Goal: Task Accomplishment & Management: Complete application form

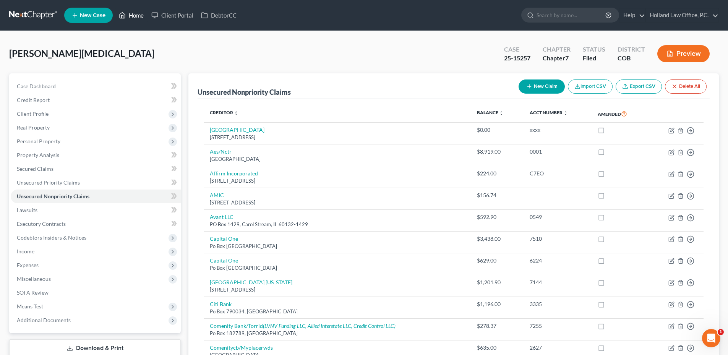
click at [126, 18] on icon at bounding box center [122, 15] width 7 height 9
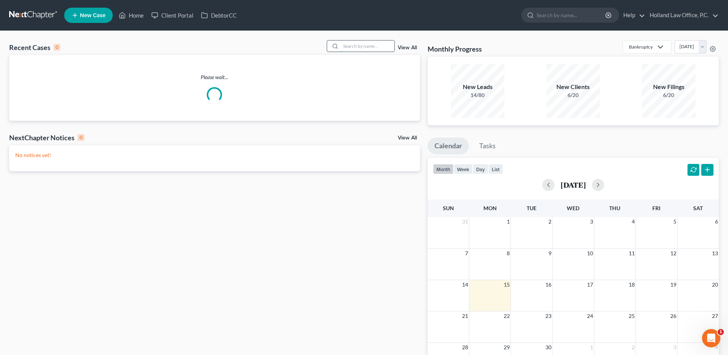
click at [380, 42] on input "search" at bounding box center [368, 46] width 54 height 11
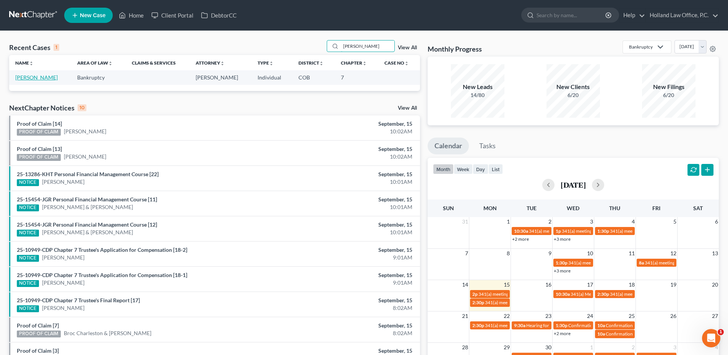
type input "[PERSON_NAME]"
click at [37, 77] on link "[PERSON_NAME]" at bounding box center [36, 77] width 42 height 6
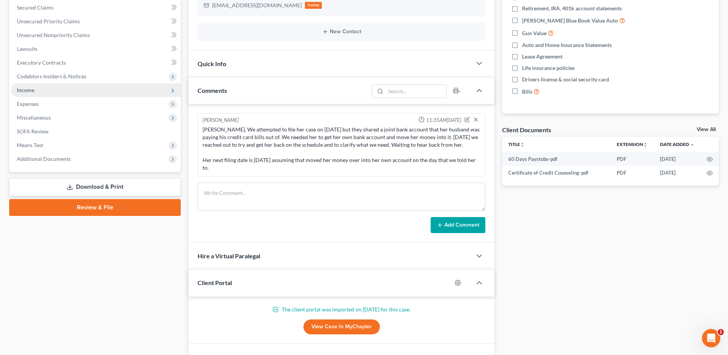
scroll to position [38, 0]
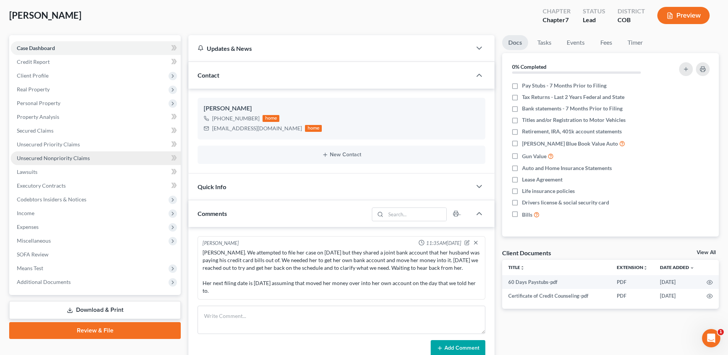
click at [53, 154] on link "Unsecured Nonpriority Claims" at bounding box center [96, 158] width 170 height 14
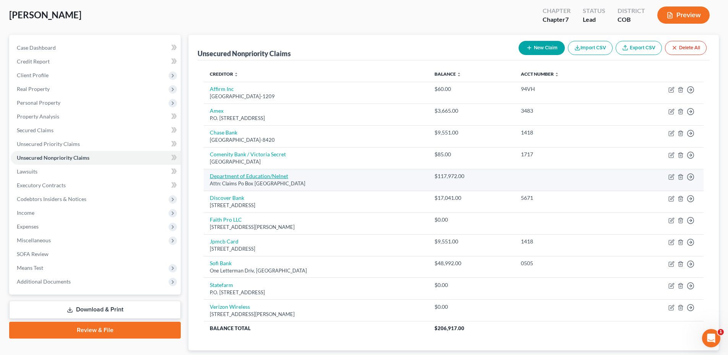
scroll to position [38, 0]
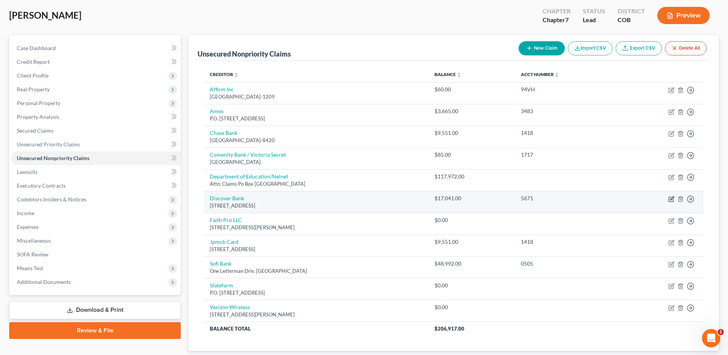
click at [669, 197] on icon "button" at bounding box center [671, 199] width 5 height 5
select select "46"
select select "2"
select select "0"
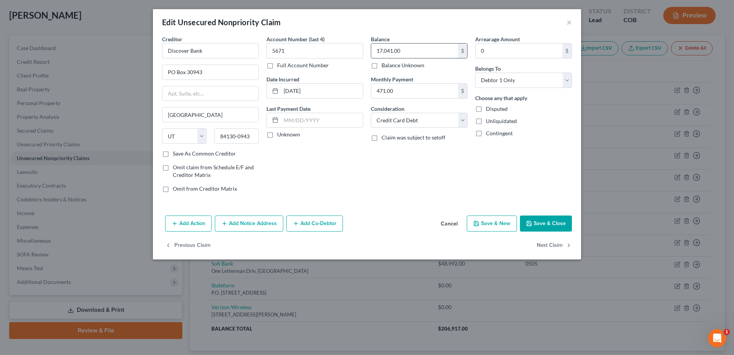
click at [441, 47] on input "17,041.00" at bounding box center [414, 51] width 87 height 15
type input "18,496.27"
drag, startPoint x: 539, startPoint y: 219, endPoint x: 536, endPoint y: 228, distance: 9.9
click at [539, 222] on button "Save & Close" at bounding box center [546, 224] width 52 height 16
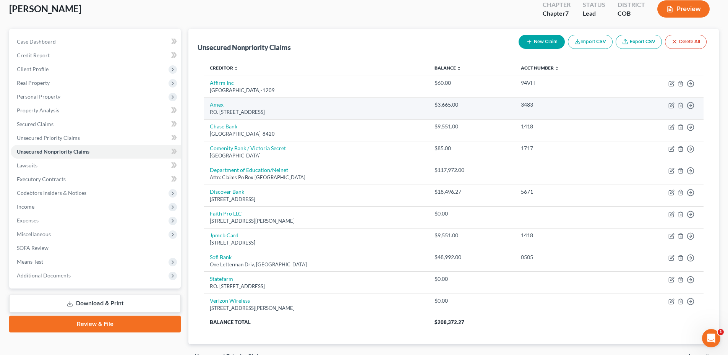
scroll to position [0, 0]
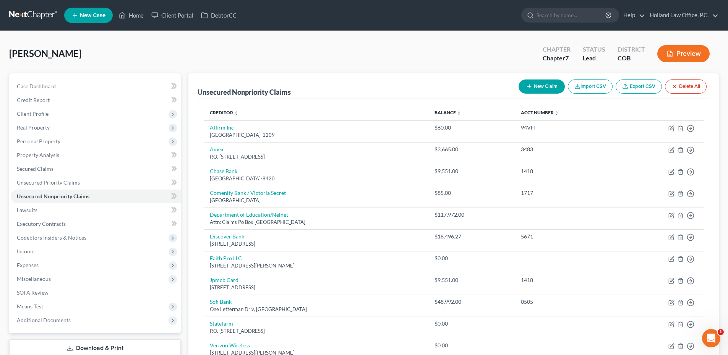
click at [550, 87] on button "New Claim" at bounding box center [542, 87] width 46 height 14
select select "0"
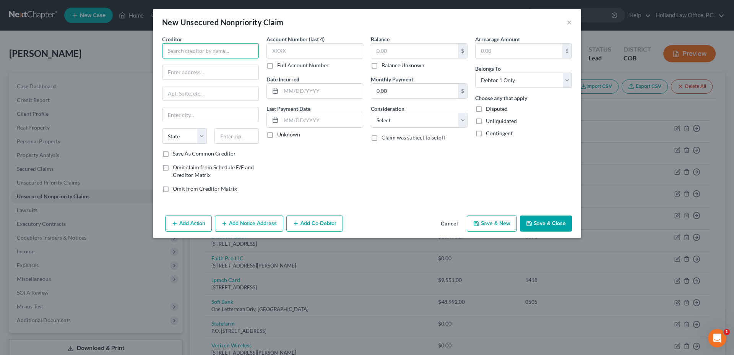
click at [219, 55] on input "text" at bounding box center [210, 50] width 97 height 15
click at [187, 52] on input "Amex Card" at bounding box center [210, 50] width 97 height 15
drag, startPoint x: 192, startPoint y: 45, endPoint x: 153, endPoint y: 50, distance: 39.2
click at [153, 50] on div "Creditor * Amex Amex P.O. [GEOGRAPHIC_DATA] Amex Correspondence/Bankruptcy [GEO…" at bounding box center [367, 123] width 428 height 177
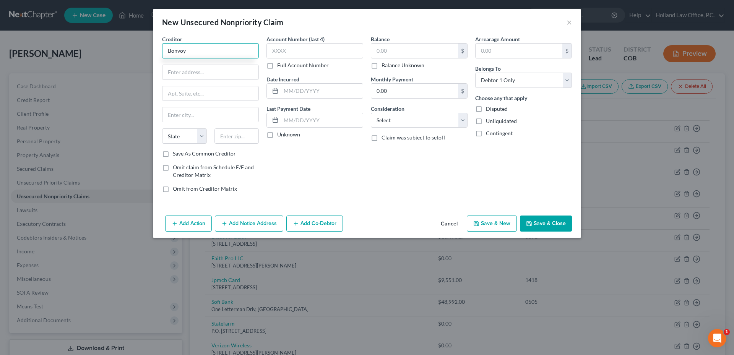
drag, startPoint x: 204, startPoint y: 52, endPoint x: 113, endPoint y: 55, distance: 91.0
click at [113, 55] on div "New Unsecured Nonpriority Claim × Creditor * Bonvoy State [US_STATE] AK AR [GEO…" at bounding box center [367, 177] width 734 height 355
type input "American Express/Bonvoy Brilliant"
click at [178, 63] on div "Creditor * American Express/Bonvoy Brilliant State [US_STATE] AK AR AZ CA CO CT…" at bounding box center [210, 92] width 97 height 115
click at [178, 70] on input "text" at bounding box center [210, 72] width 96 height 15
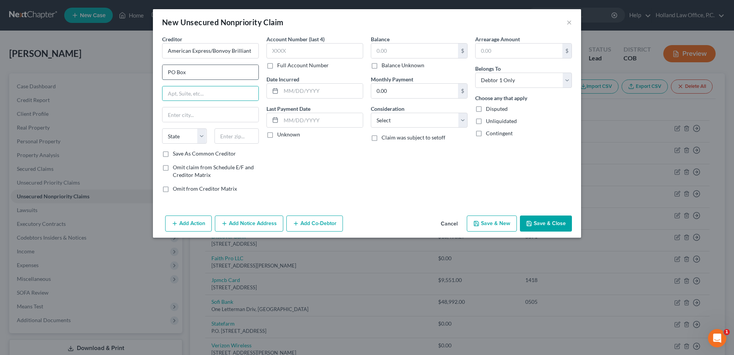
click at [236, 75] on input "PO Box" at bounding box center [210, 72] width 96 height 15
type input "PO Box 6031"
type input "60197"
type input "[PERSON_NAME] Stream"
select select "14"
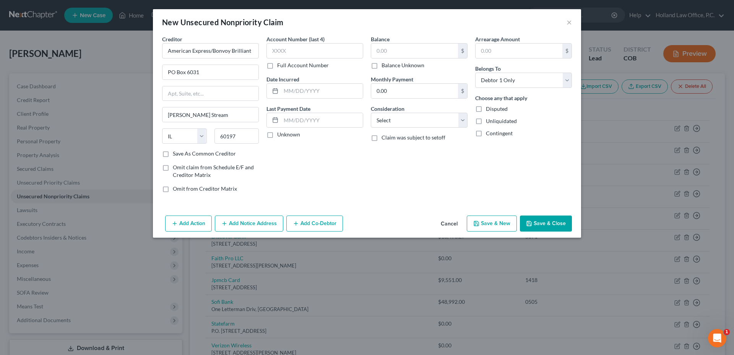
click at [553, 225] on button "Save & Close" at bounding box center [546, 224] width 52 height 16
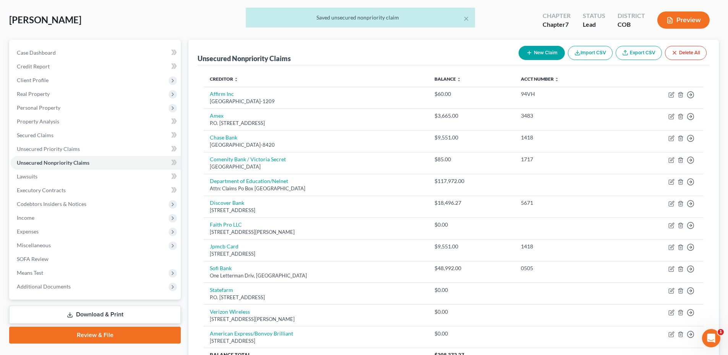
scroll to position [33, 0]
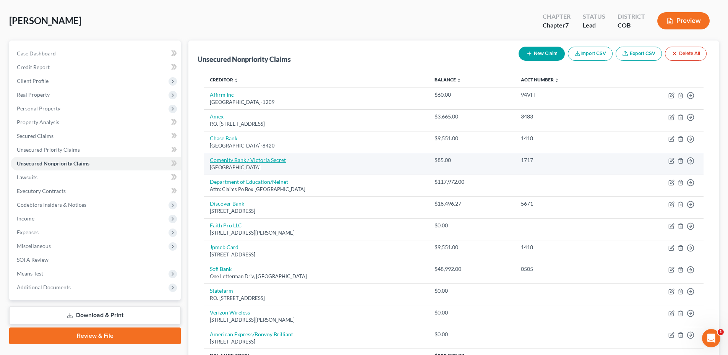
click at [242, 161] on link "Comenity Bank / Victoria Secret" at bounding box center [248, 160] width 76 height 6
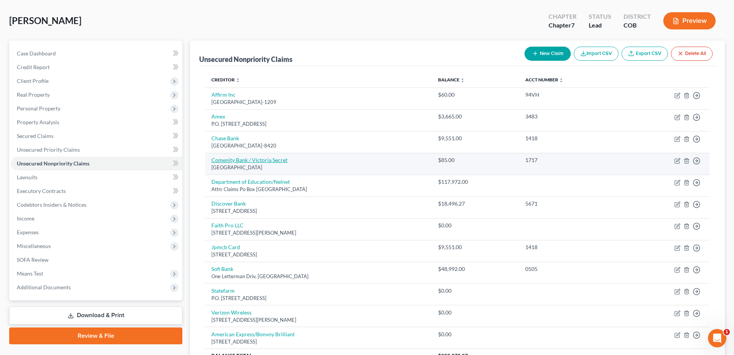
select select "36"
select select "2"
select select "0"
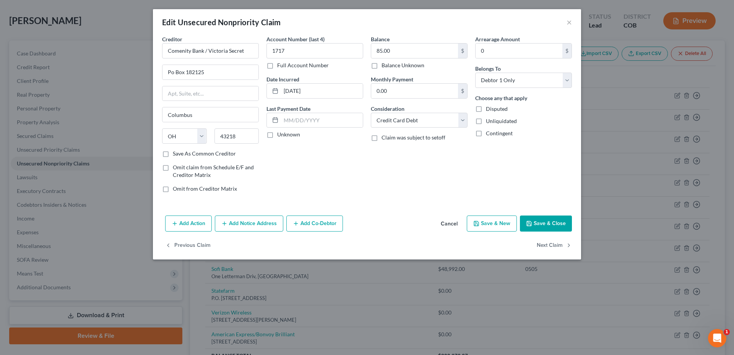
click at [569, 226] on button "Save & Close" at bounding box center [546, 224] width 52 height 16
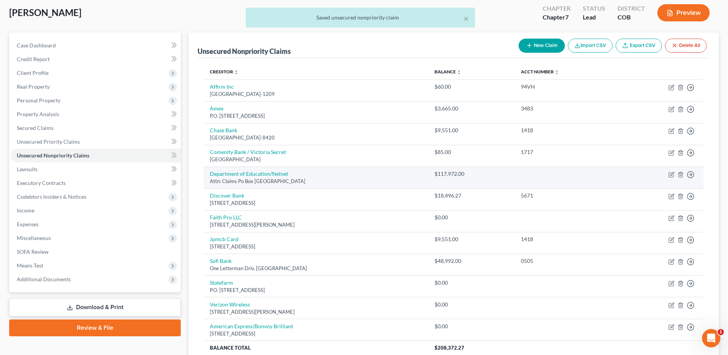
scroll to position [0, 0]
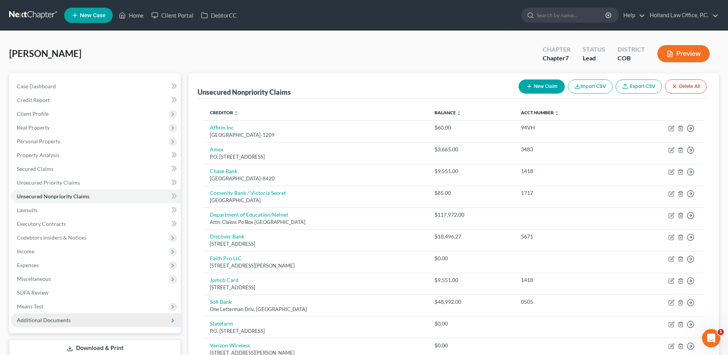
click at [34, 318] on span "Additional Documents" at bounding box center [44, 320] width 54 height 6
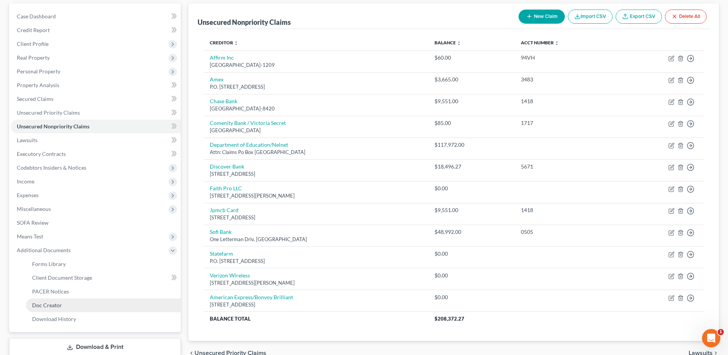
scroll to position [76, 0]
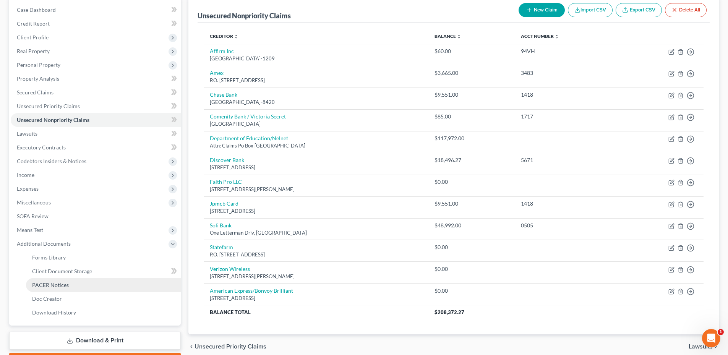
click at [49, 285] on span "PACER Notices" at bounding box center [50, 285] width 37 height 6
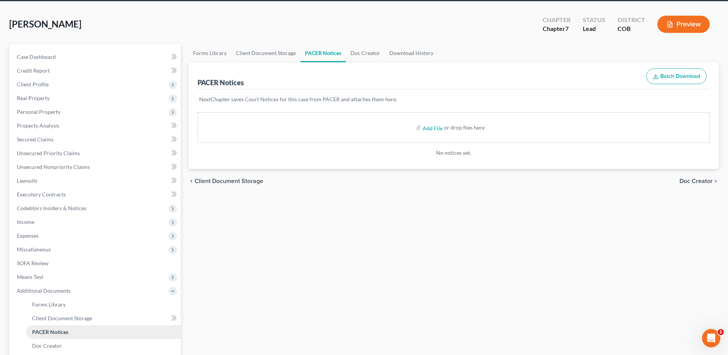
scroll to position [76, 0]
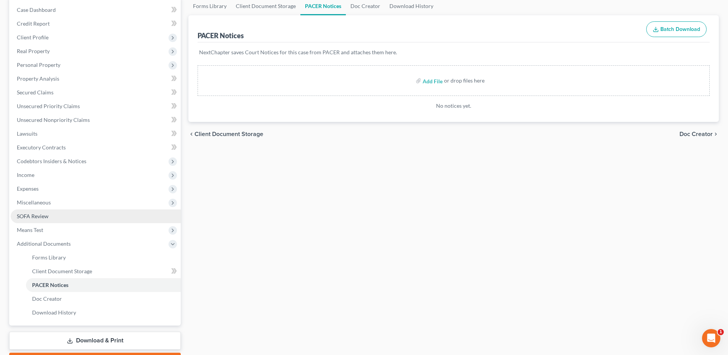
click at [36, 210] on link "SOFA Review" at bounding box center [96, 217] width 170 height 14
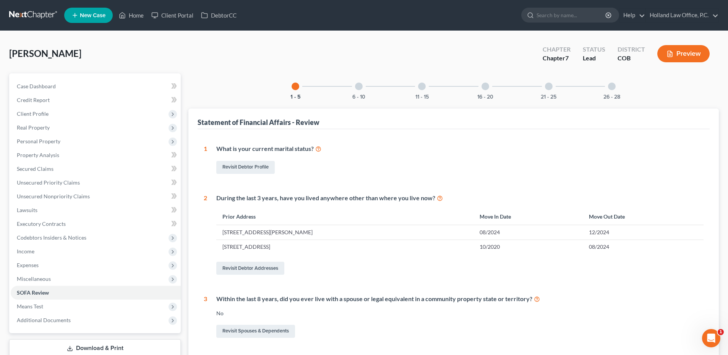
click at [358, 88] on div at bounding box center [359, 87] width 8 height 8
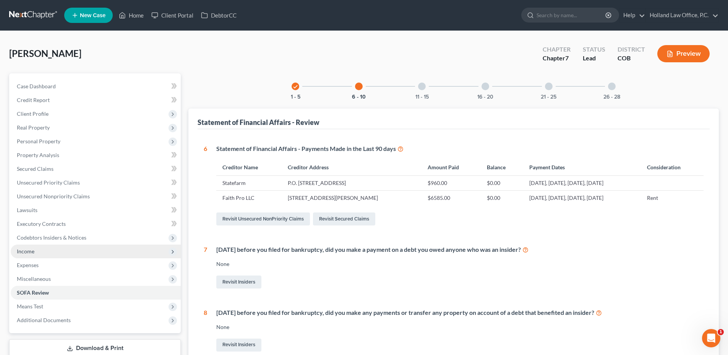
click at [37, 255] on span "Income" at bounding box center [96, 252] width 170 height 14
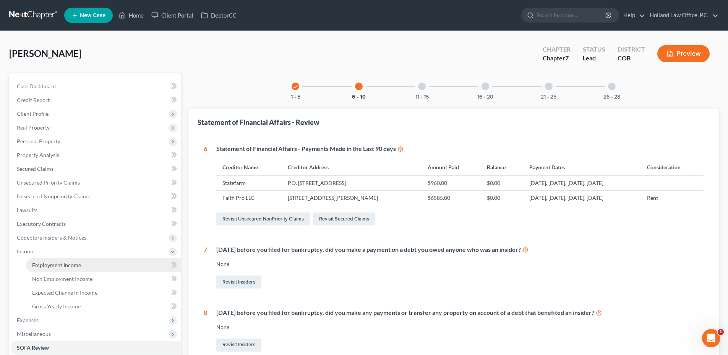
click at [66, 267] on span "Employment Income" at bounding box center [56, 265] width 49 height 6
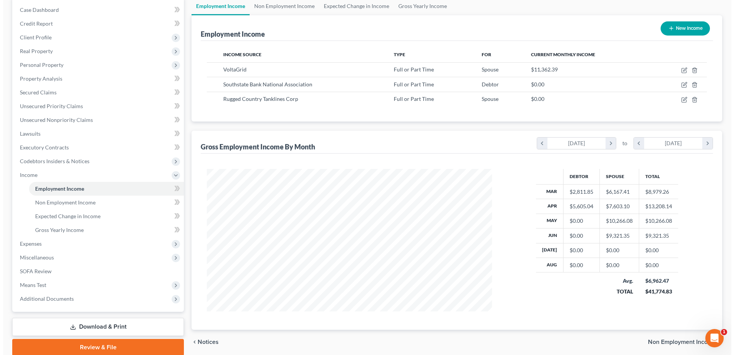
scroll to position [30, 0]
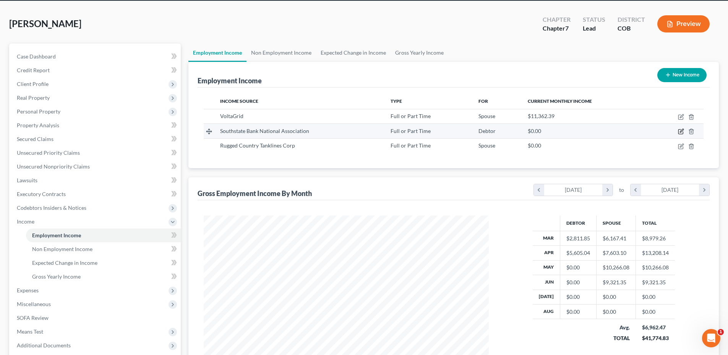
click at [683, 133] on icon "button" at bounding box center [681, 132] width 5 height 5
select select "0"
select select "9"
select select "1"
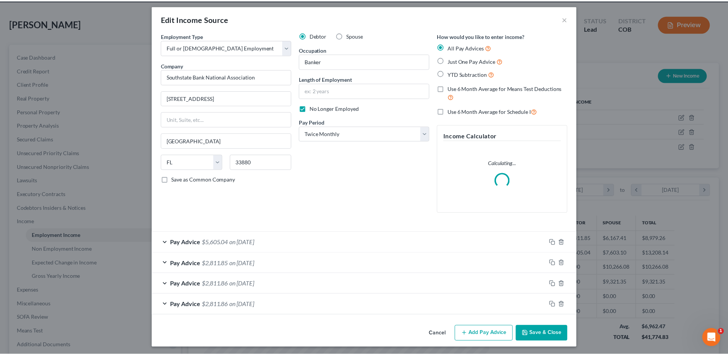
scroll to position [5, 0]
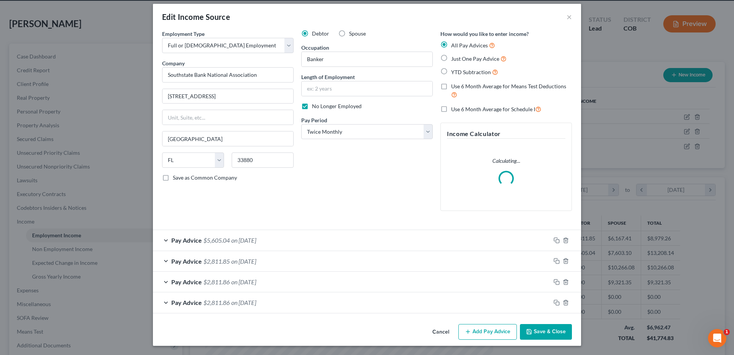
click at [548, 330] on button "Save & Close" at bounding box center [546, 332] width 52 height 16
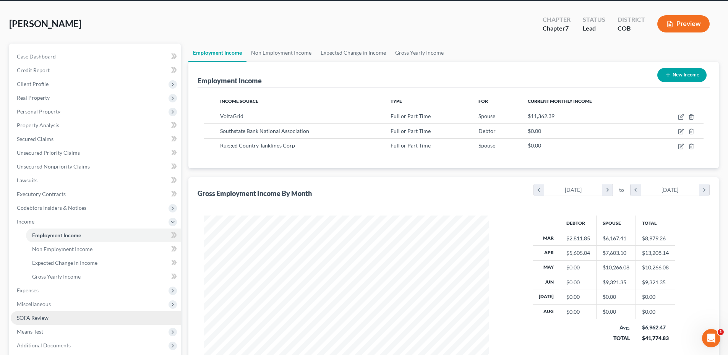
scroll to position [106, 0]
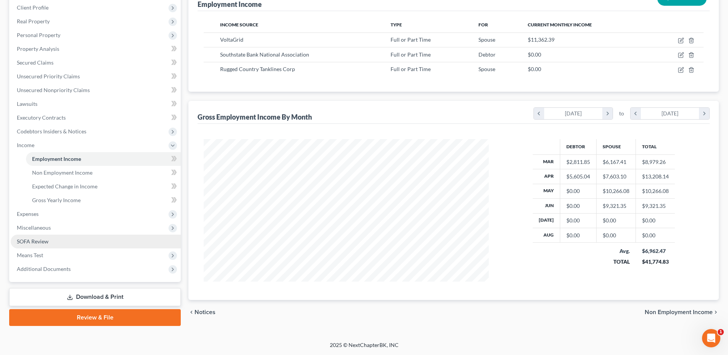
click at [46, 242] on span "SOFA Review" at bounding box center [33, 241] width 32 height 6
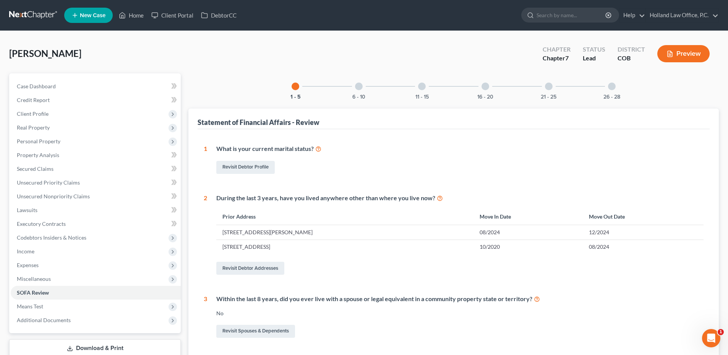
click at [423, 91] on div "11 - 15" at bounding box center [422, 86] width 26 height 26
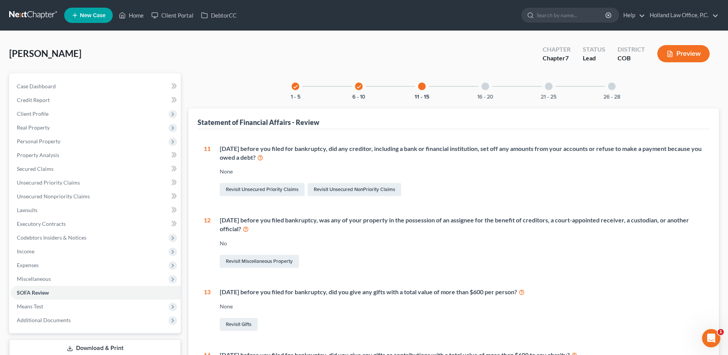
click at [363, 89] on div "check 6 - 10" at bounding box center [359, 86] width 26 height 26
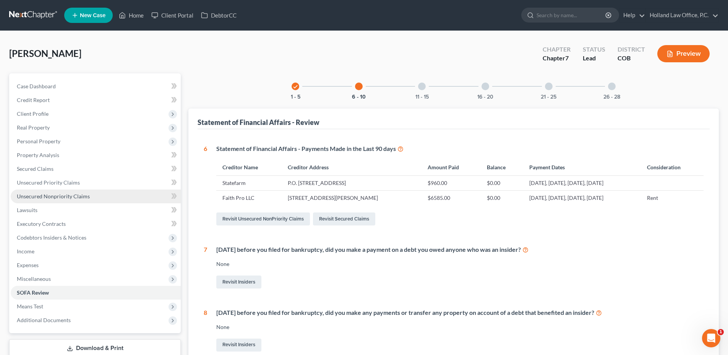
click at [75, 197] on span "Unsecured Nonpriority Claims" at bounding box center [53, 196] width 73 height 6
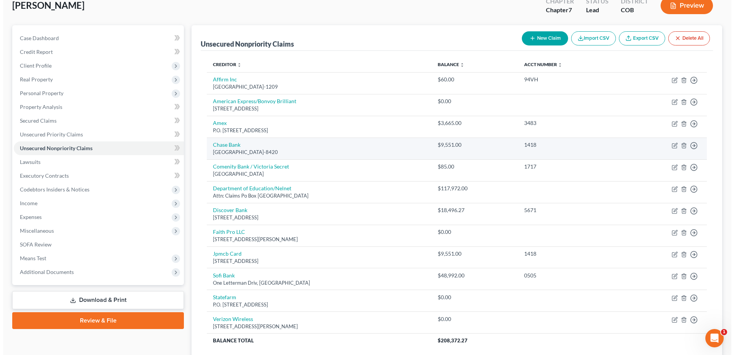
scroll to position [109, 0]
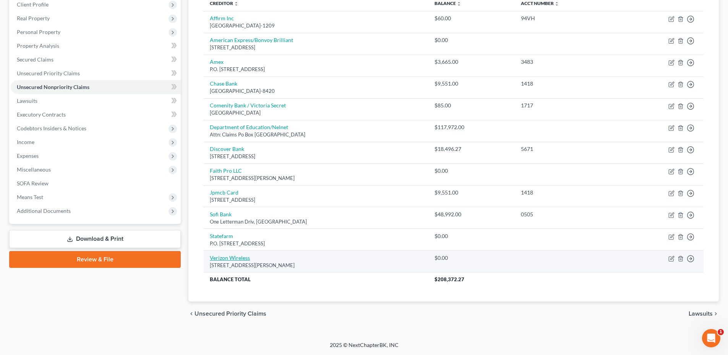
click at [225, 259] on link "Verizon Wireless" at bounding box center [230, 258] width 40 height 6
select select "26"
select select "0"
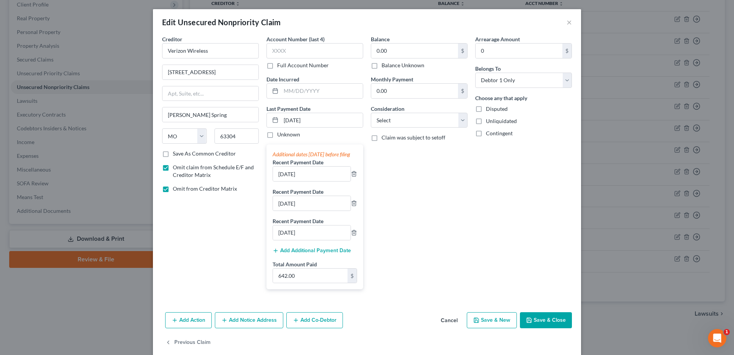
click at [296, 254] on button "Add Additional Payment Date" at bounding box center [312, 251] width 78 height 6
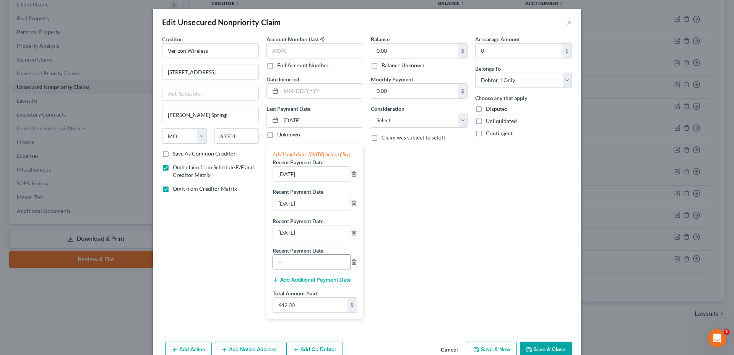
click at [292, 267] on input "text" at bounding box center [312, 262] width 78 height 15
click at [471, 278] on div "Arrearage Amount 0 $ Belongs To * Select Debtor 1 Only Debtor 2 Only Debtor 1 A…" at bounding box center [523, 180] width 104 height 290
click at [306, 269] on input "text" at bounding box center [312, 262] width 78 height 15
click at [433, 266] on div "Balance 0.00 $ Balance Unknown Balance Undetermined 0.00 $ Balance Unknown Mont…" at bounding box center [419, 180] width 104 height 290
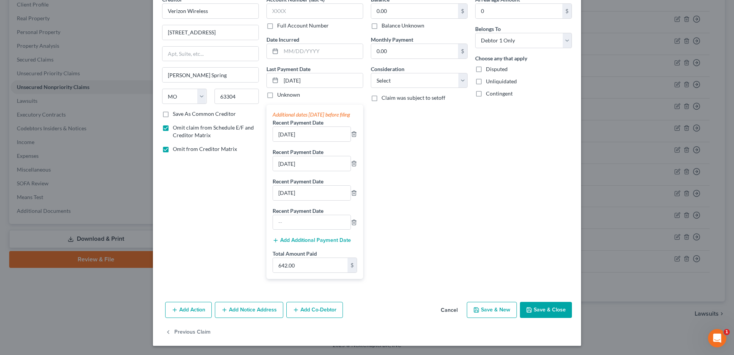
scroll to position [47, 0]
click at [353, 223] on icon "button" at bounding box center [353, 222] width 3 height 5
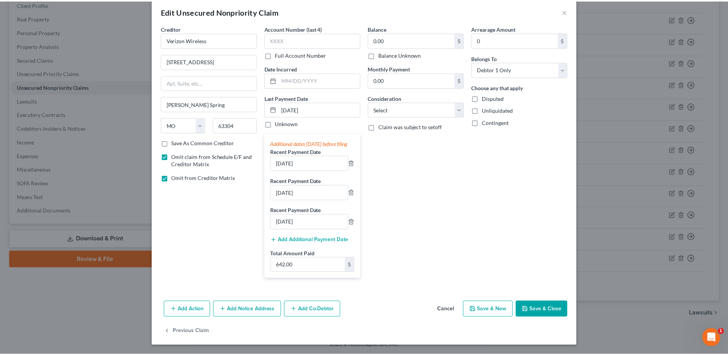
scroll to position [18, 0]
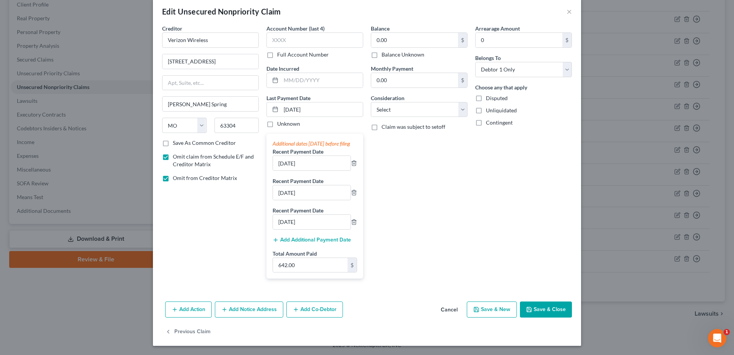
click at [448, 307] on button "Cancel" at bounding box center [449, 309] width 29 height 15
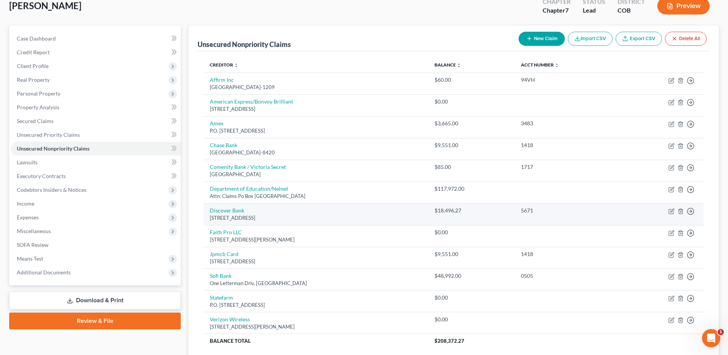
scroll to position [109, 0]
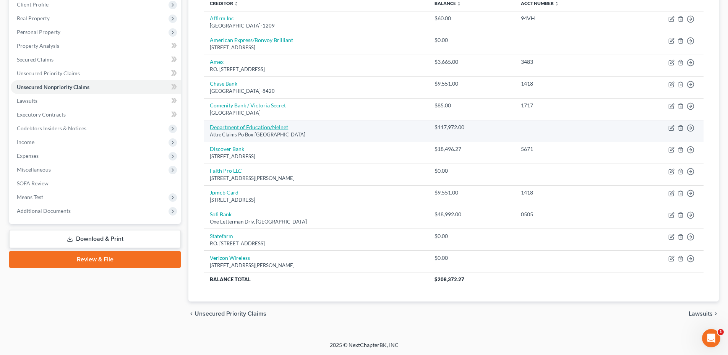
click at [273, 124] on link "Department of Education/Nelnet" at bounding box center [249, 127] width 78 height 6
select select "30"
select select "17"
select select "0"
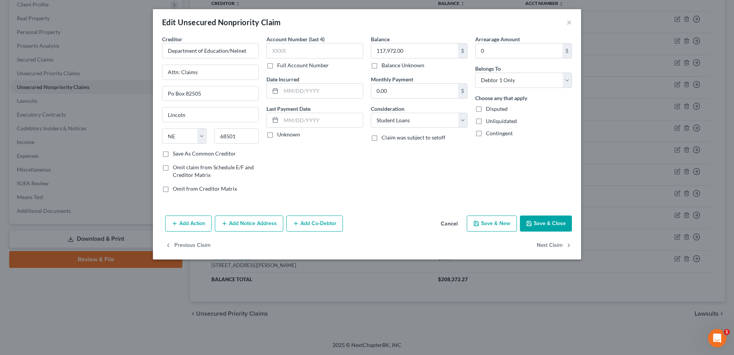
click at [448, 228] on button "Cancel" at bounding box center [449, 223] width 29 height 15
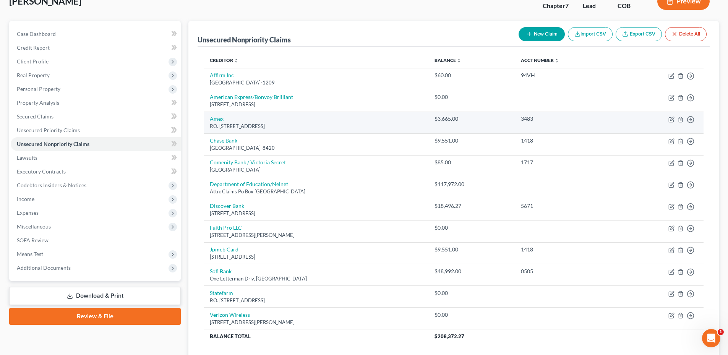
scroll to position [71, 0]
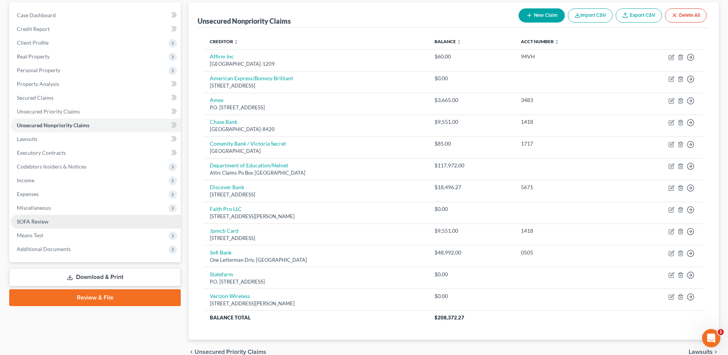
click at [44, 219] on span "SOFA Review" at bounding box center [33, 221] width 32 height 6
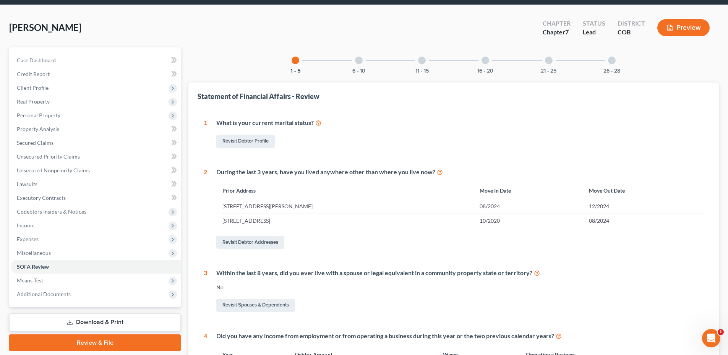
scroll to position [38, 0]
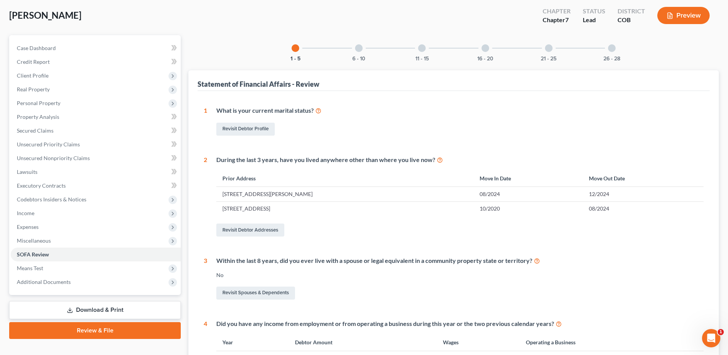
click at [350, 46] on div "6 - 10" at bounding box center [359, 48] width 26 height 26
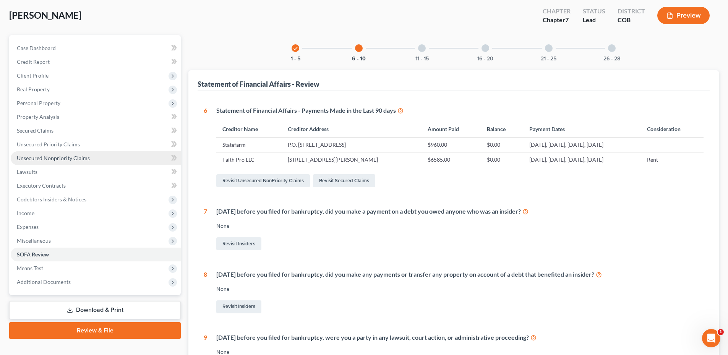
click at [51, 162] on link "Unsecured Nonpriority Claims" at bounding box center [96, 158] width 170 height 14
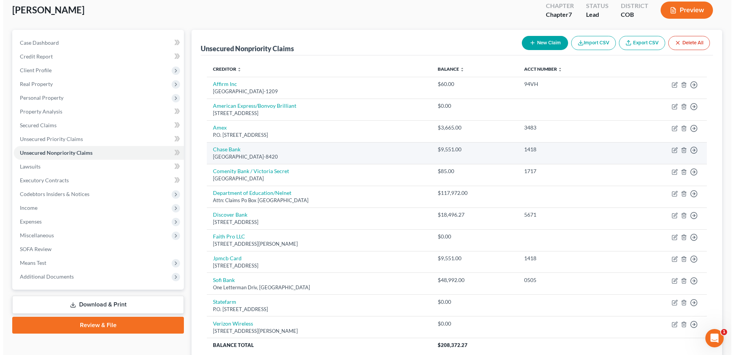
scroll to position [109, 0]
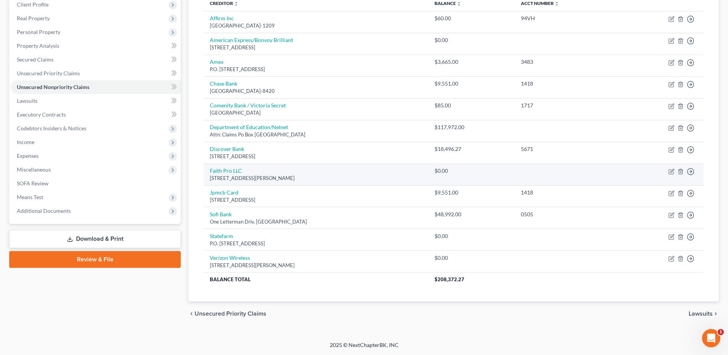
click at [222, 175] on div "[STREET_ADDRESS][PERSON_NAME]" at bounding box center [316, 178] width 213 height 7
click at [225, 172] on link "Faith Pro LLC" at bounding box center [226, 170] width 32 height 6
select select "5"
select select "14"
select select "0"
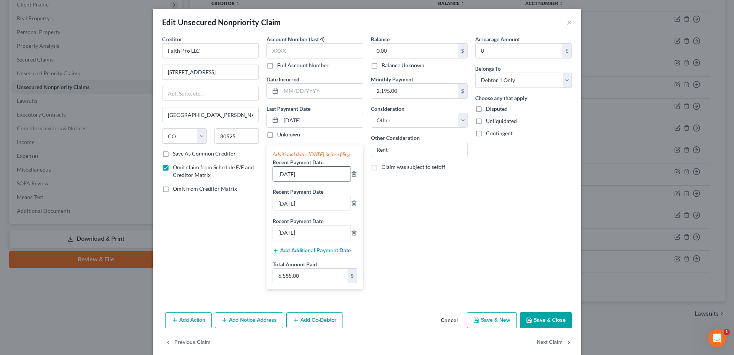
click at [281, 181] on input "[DATE]" at bounding box center [312, 174] width 78 height 15
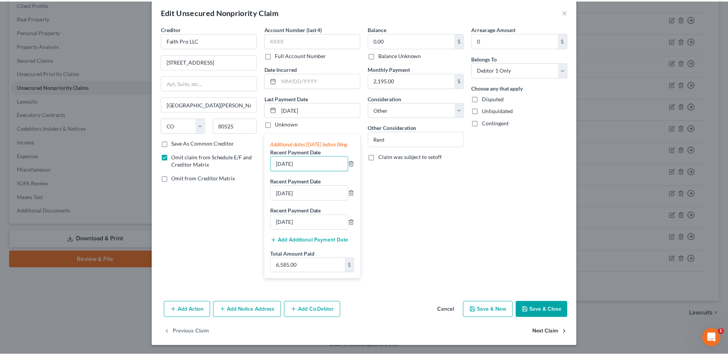
scroll to position [18, 0]
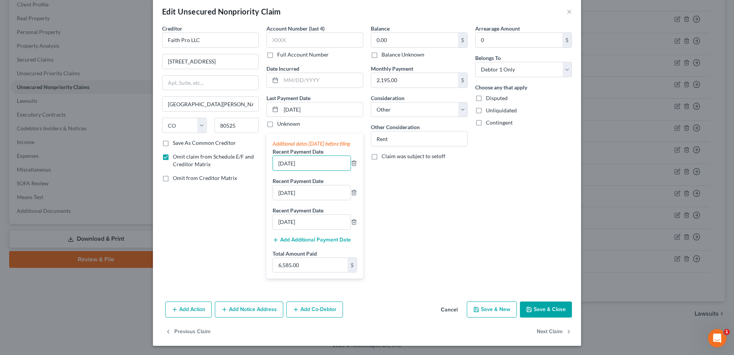
type input "[DATE]"
click at [543, 309] on button "Save & Close" at bounding box center [546, 310] width 52 height 16
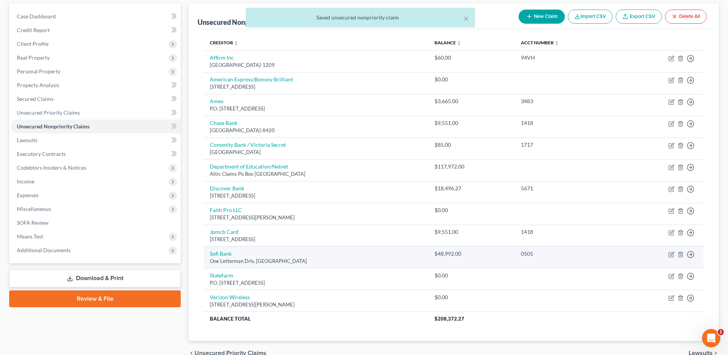
scroll to position [33, 0]
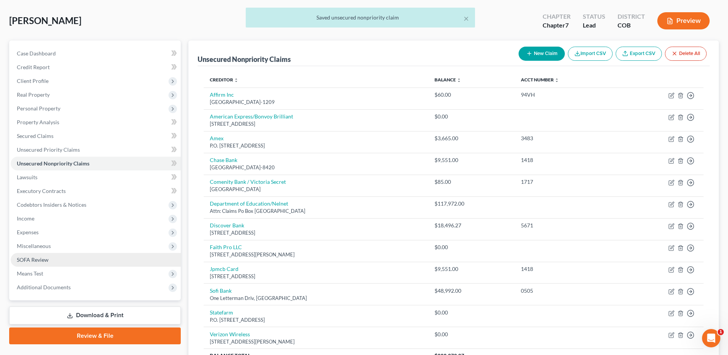
click at [37, 261] on span "SOFA Review" at bounding box center [33, 260] width 32 height 6
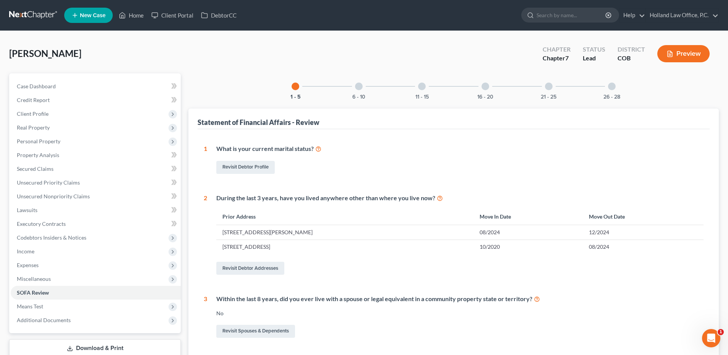
click at [364, 89] on div "6 - 10" at bounding box center [359, 86] width 26 height 26
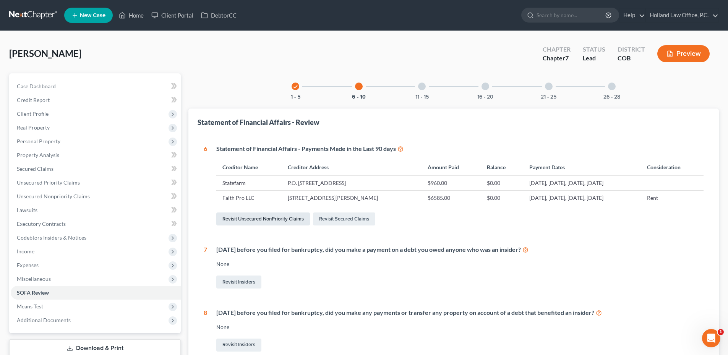
click at [265, 224] on link "Revisit Unsecured NonPriority Claims" at bounding box center [263, 219] width 94 height 13
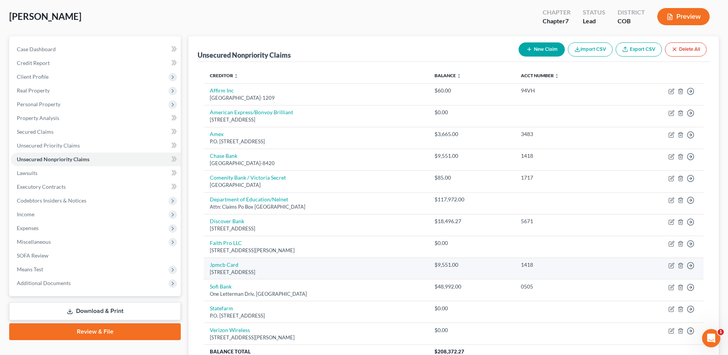
scroll to position [109, 0]
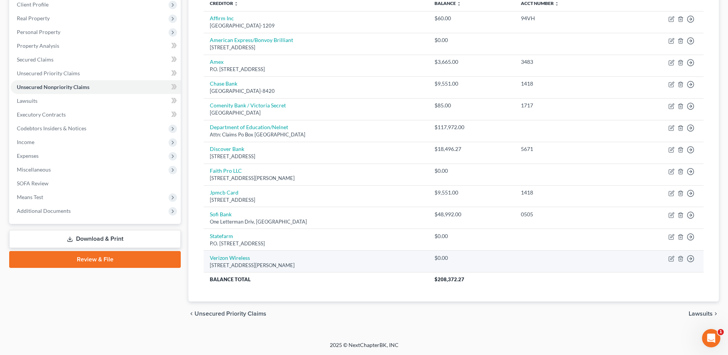
click at [221, 263] on div "[STREET_ADDRESS][PERSON_NAME]" at bounding box center [316, 265] width 213 height 7
click at [223, 258] on link "Verizon Wireless" at bounding box center [230, 258] width 40 height 6
select select "26"
select select "0"
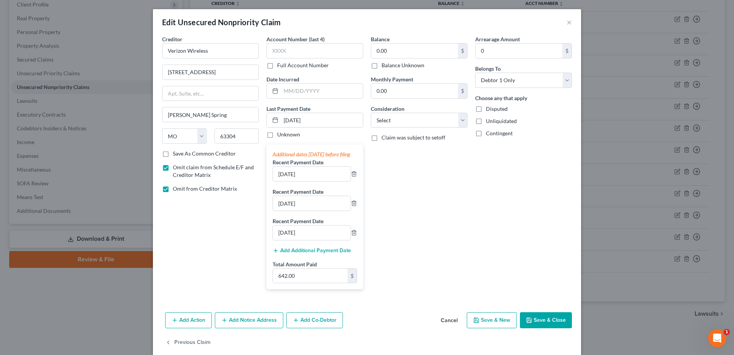
click at [304, 254] on button "Add Additional Payment Date" at bounding box center [312, 251] width 78 height 6
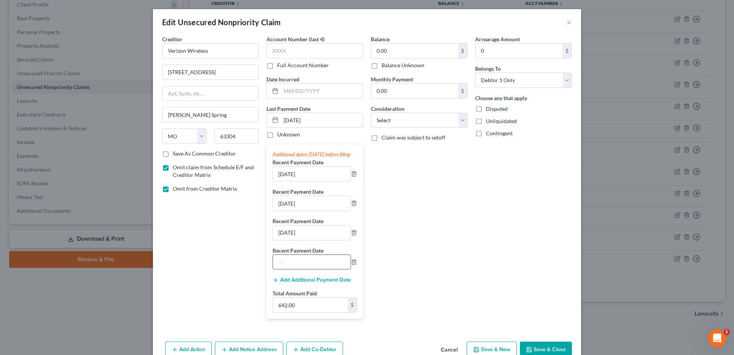
click at [295, 270] on input "text" at bounding box center [312, 262] width 78 height 15
click at [308, 270] on input "text" at bounding box center [312, 262] width 78 height 15
type input "[DATE]"
click at [313, 283] on button "Add Additional Payment Date" at bounding box center [312, 280] width 78 height 6
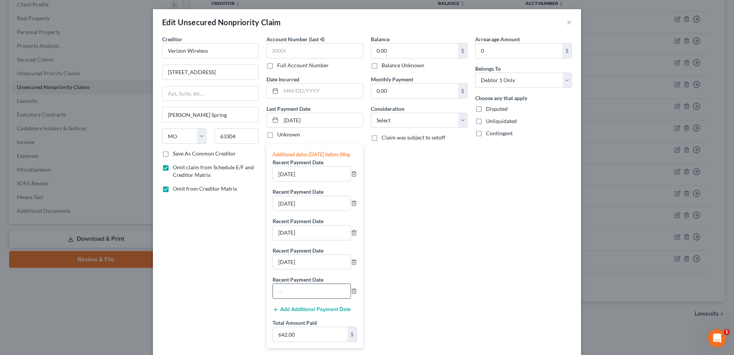
click at [288, 296] on input "text" at bounding box center [312, 291] width 78 height 15
type input "[DATE]"
click at [291, 313] on button "Add Additional Payment Date" at bounding box center [312, 310] width 78 height 6
click at [292, 322] on div at bounding box center [312, 320] width 78 height 15
click at [292, 328] on input "text" at bounding box center [312, 321] width 78 height 15
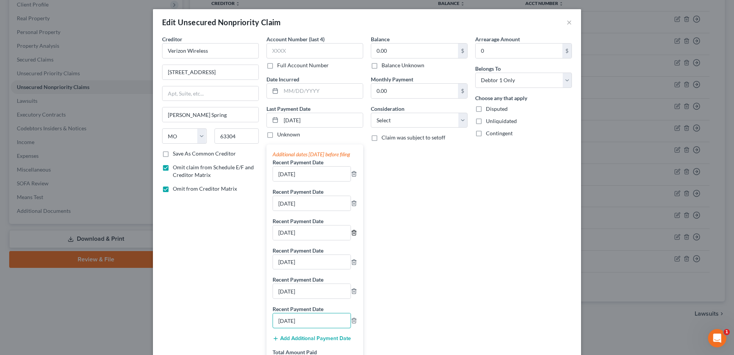
type input "[DATE]"
click at [352, 235] on icon "button" at bounding box center [353, 232] width 3 height 5
click at [354, 206] on icon "button" at bounding box center [354, 203] width 6 height 6
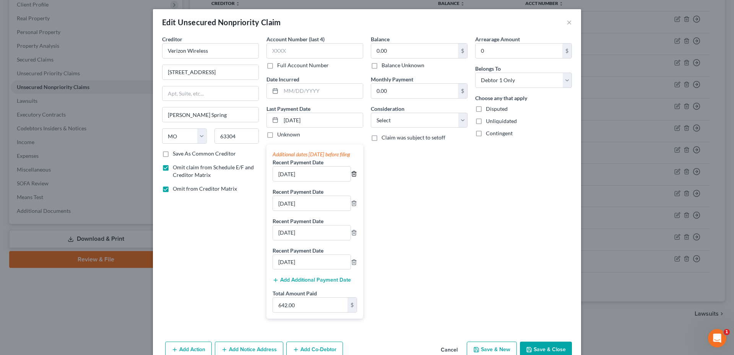
click at [351, 177] on icon "button" at bounding box center [354, 174] width 6 height 6
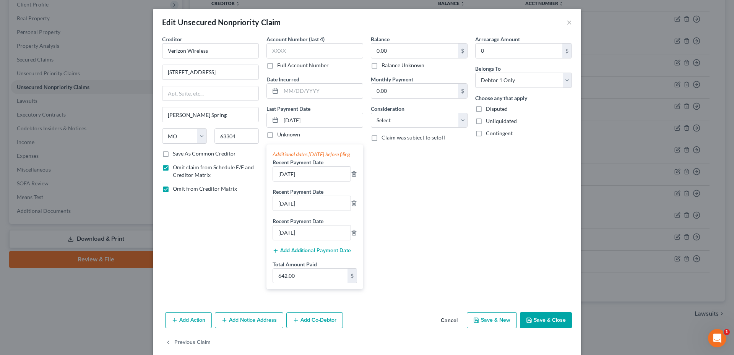
click at [394, 203] on div "Balance 0.00 $ Balance Unknown Balance Undetermined 0.00 $ Balance Unknown Mont…" at bounding box center [419, 165] width 104 height 260
click at [549, 328] on button "Save & Close" at bounding box center [546, 320] width 52 height 16
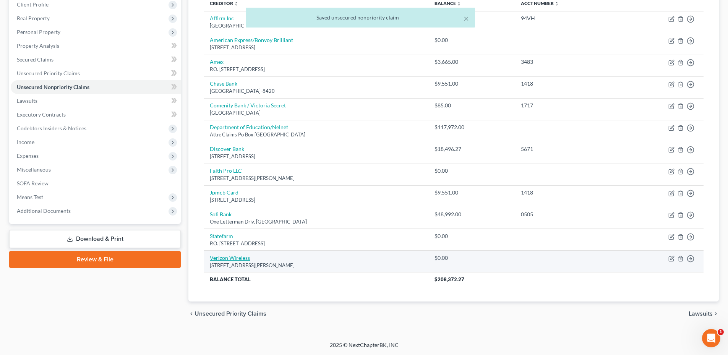
click at [234, 261] on link "Verizon Wireless" at bounding box center [230, 258] width 40 height 6
select select "26"
select select "0"
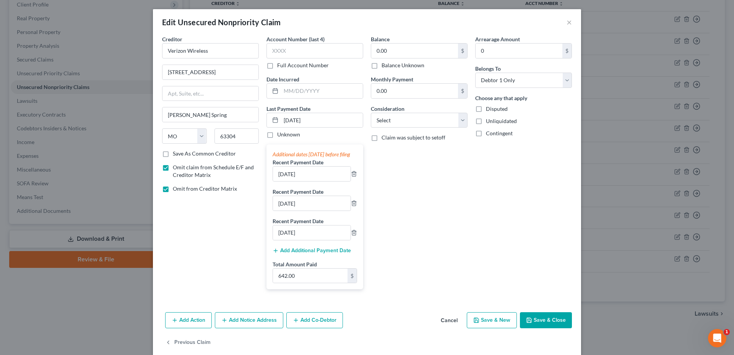
click at [447, 328] on button "Cancel" at bounding box center [449, 320] width 29 height 15
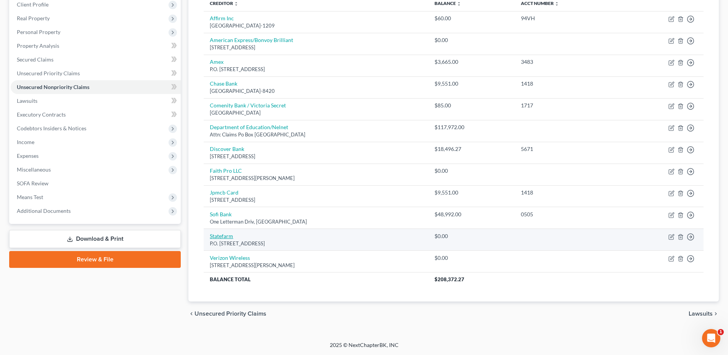
click at [221, 238] on link "Statefarm" at bounding box center [221, 236] width 23 height 6
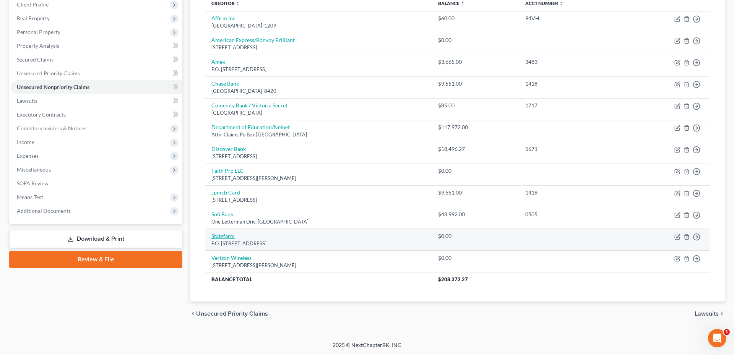
select select "10"
select select "0"
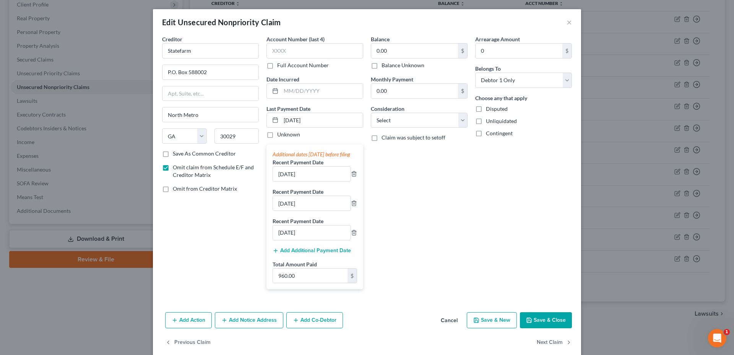
click at [296, 254] on button "Add Additional Payment Date" at bounding box center [312, 251] width 78 height 6
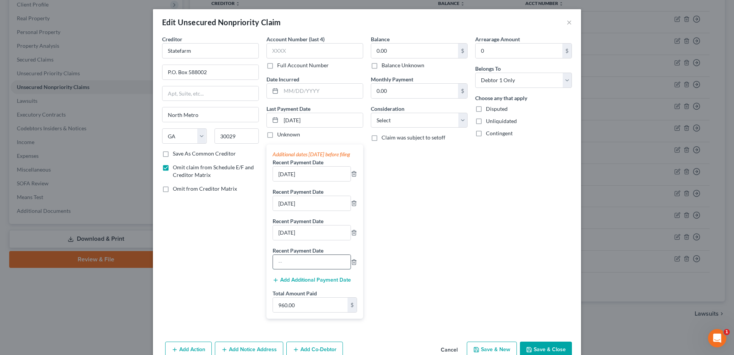
click at [287, 263] on input "text" at bounding box center [312, 262] width 78 height 15
type input "[DATE]"
click at [293, 283] on button "Add Additional Payment Date" at bounding box center [312, 280] width 78 height 6
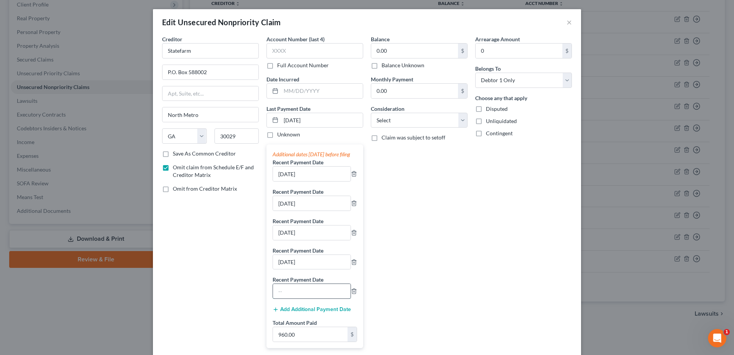
drag, startPoint x: 274, startPoint y: 299, endPoint x: 278, endPoint y: 299, distance: 4.2
click at [274, 299] on input "text" at bounding box center [312, 291] width 78 height 15
type input "[DATE]"
click at [352, 202] on polyline "button" at bounding box center [354, 202] width 5 height 0
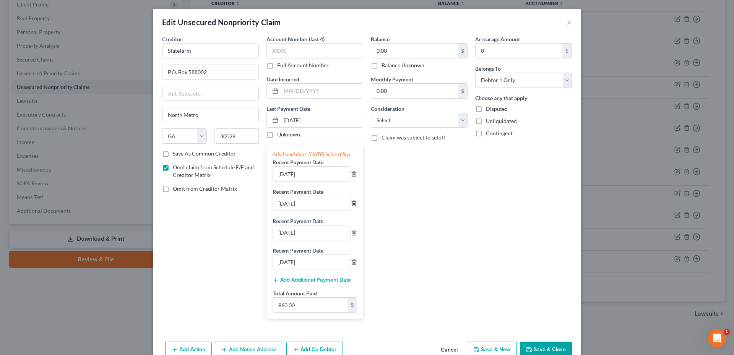
click at [351, 206] on icon "button" at bounding box center [354, 203] width 6 height 6
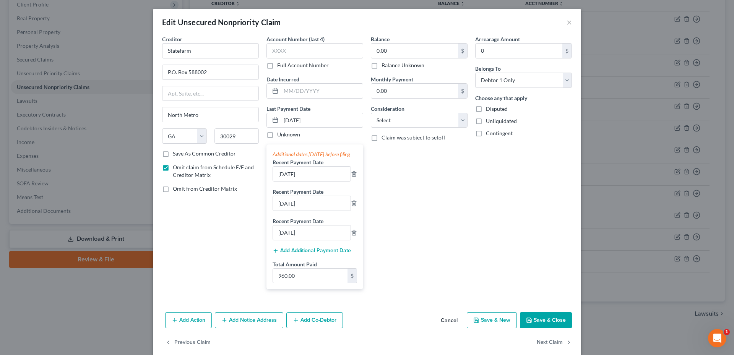
click at [547, 328] on button "Save & Close" at bounding box center [546, 320] width 52 height 16
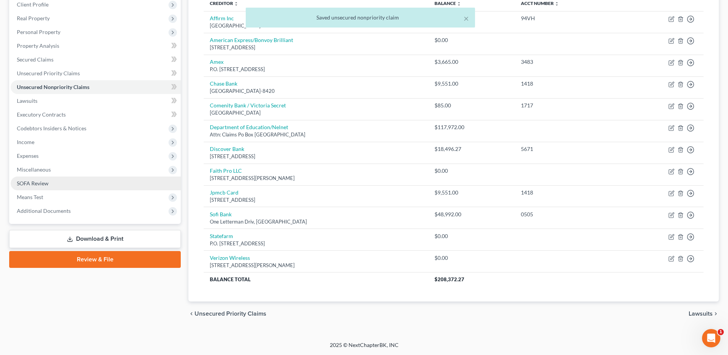
click at [49, 180] on link "SOFA Review" at bounding box center [96, 184] width 170 height 14
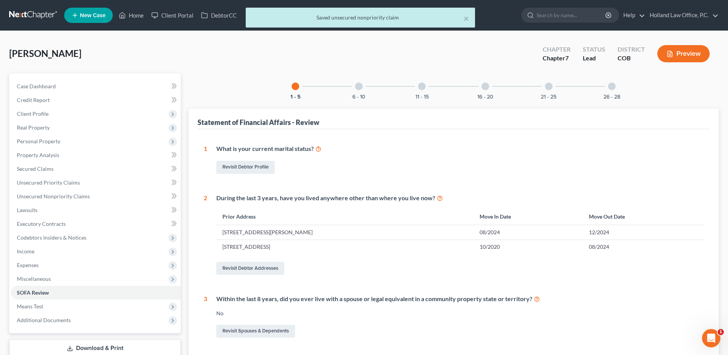
click at [361, 84] on div at bounding box center [359, 87] width 8 height 8
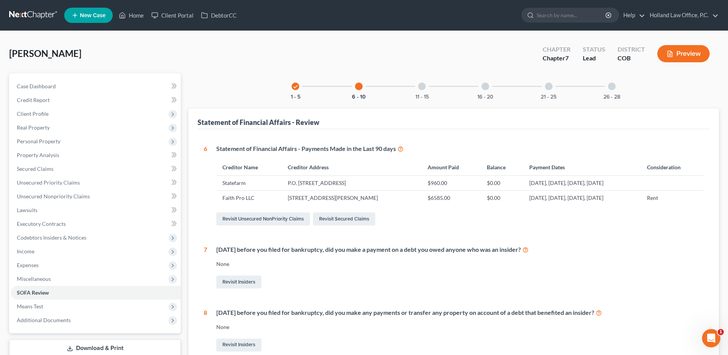
click at [419, 86] on div at bounding box center [422, 87] width 8 height 8
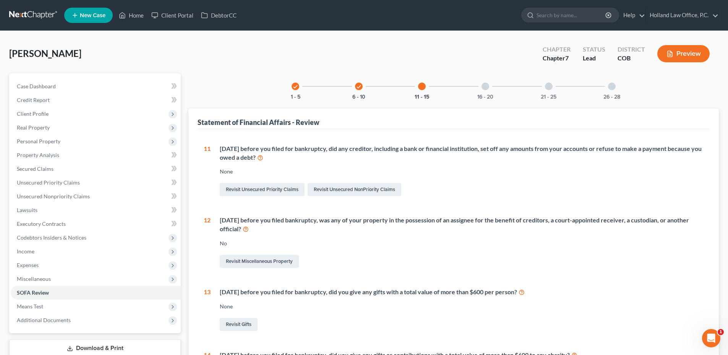
click at [486, 90] on div "16 - 20" at bounding box center [486, 86] width 26 height 26
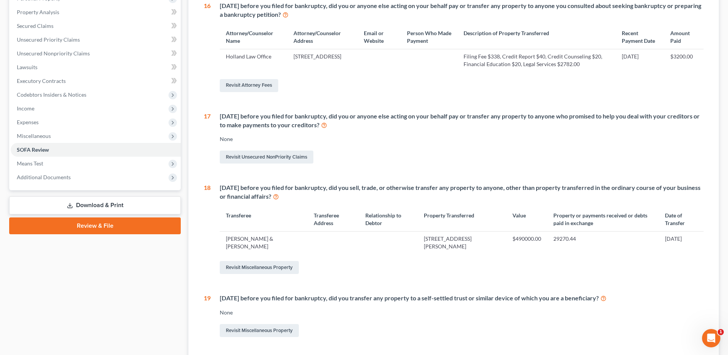
scroll to position [23, 0]
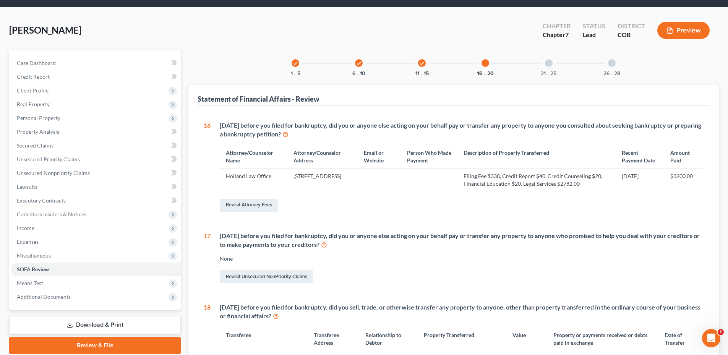
click at [554, 64] on div "21 - 25" at bounding box center [549, 63] width 26 height 26
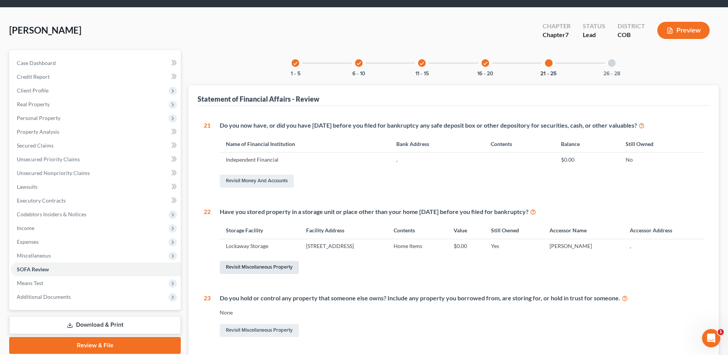
click at [277, 270] on link "Revisit Miscellaneous Property" at bounding box center [259, 267] width 79 height 13
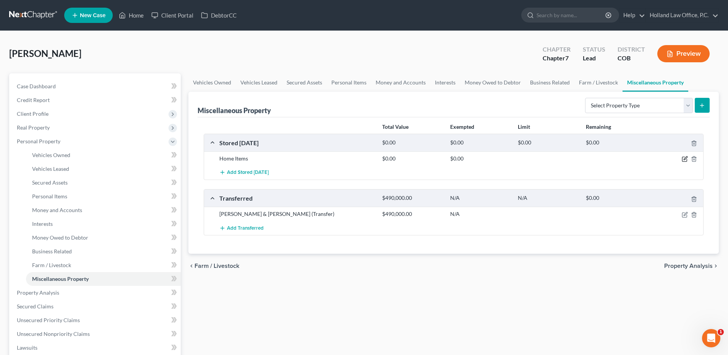
click at [684, 160] on icon "button" at bounding box center [685, 158] width 3 height 3
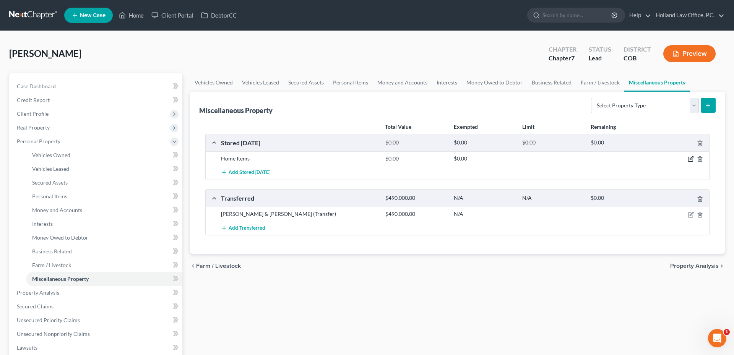
select select "5"
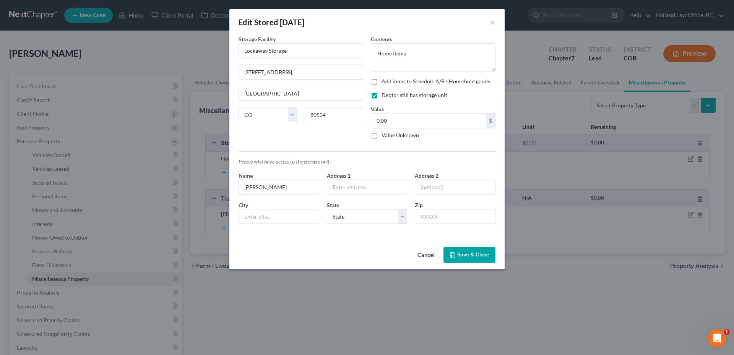
click at [421, 257] on button "Cancel" at bounding box center [425, 255] width 29 height 15
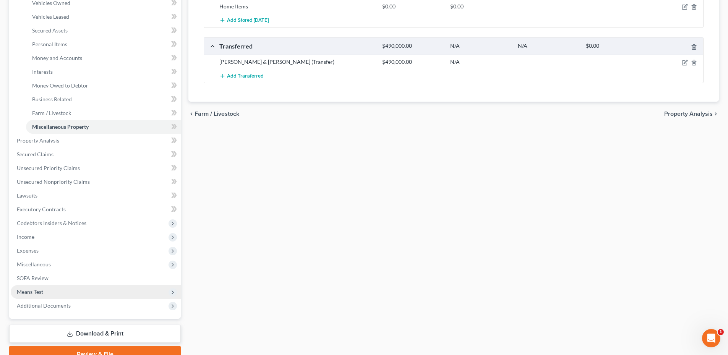
scroll to position [189, 0]
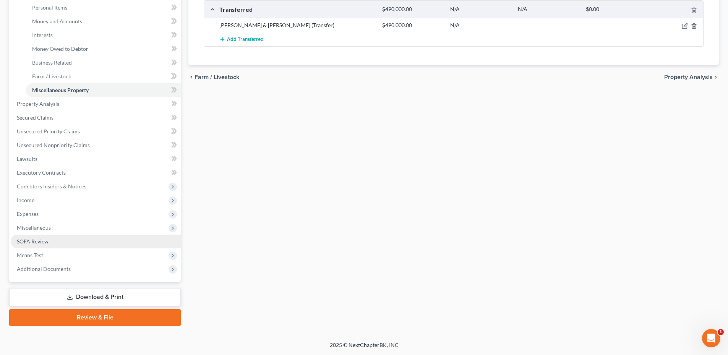
click at [46, 240] on span "SOFA Review" at bounding box center [33, 241] width 32 height 6
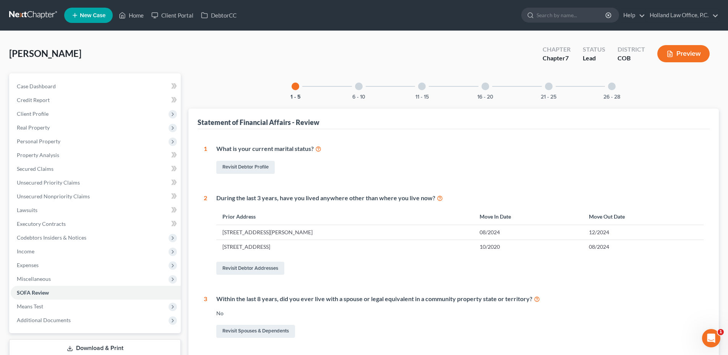
click at [482, 88] on div at bounding box center [486, 87] width 8 height 8
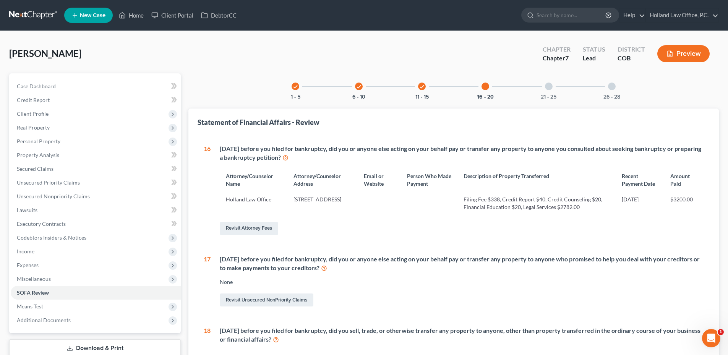
click at [545, 86] on div at bounding box center [549, 87] width 8 height 8
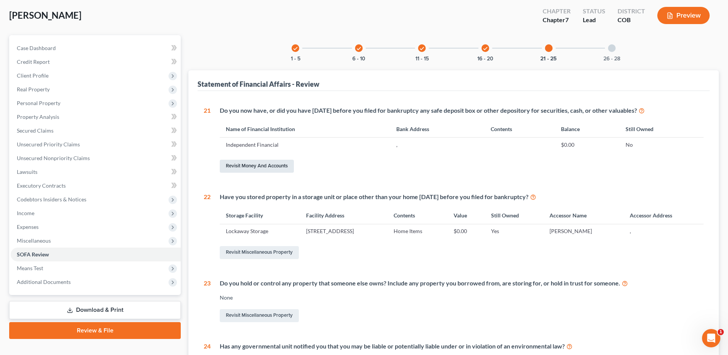
click at [278, 166] on link "Revisit Money and Accounts" at bounding box center [257, 166] width 74 height 13
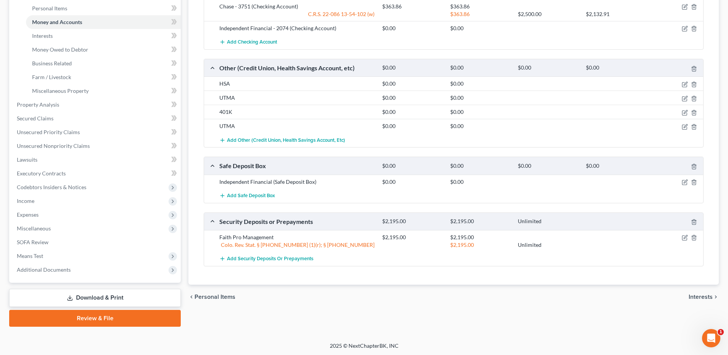
scroll to position [189, 0]
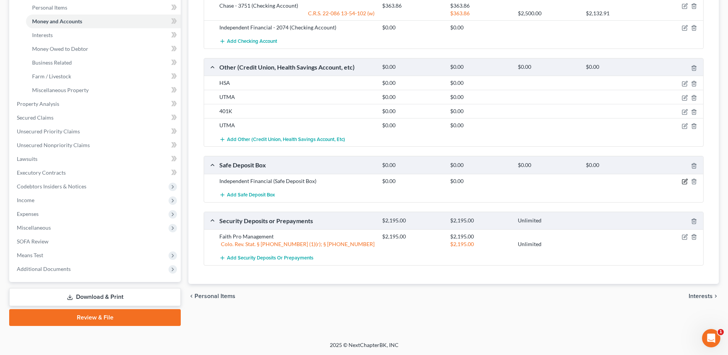
click at [682, 182] on icon "button" at bounding box center [684, 182] width 5 height 5
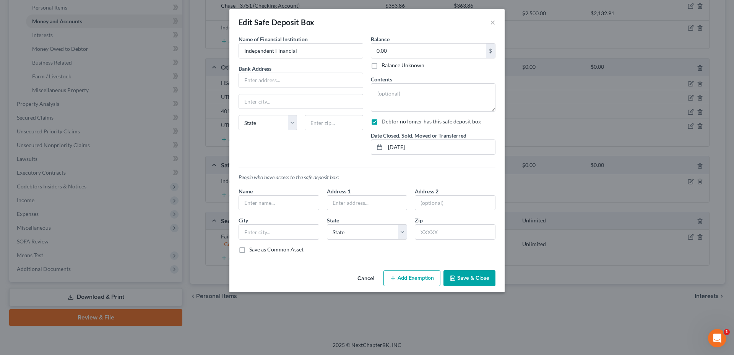
click at [363, 283] on button "Cancel" at bounding box center [365, 278] width 29 height 15
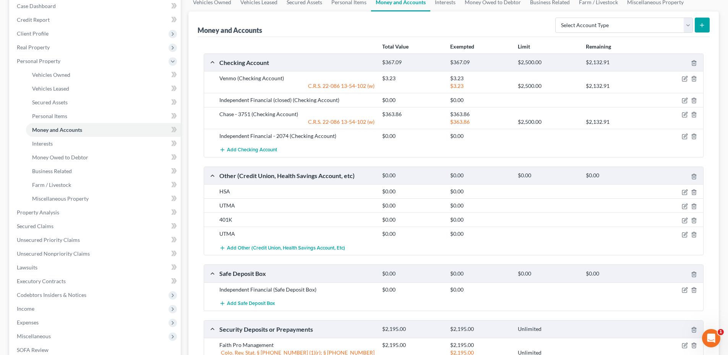
scroll to position [36, 0]
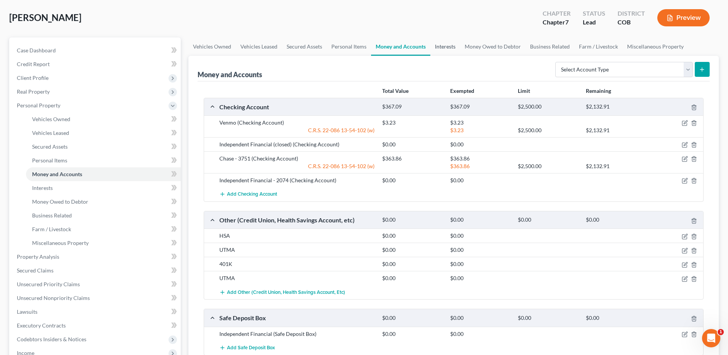
click at [451, 46] on link "Interests" at bounding box center [445, 46] width 30 height 18
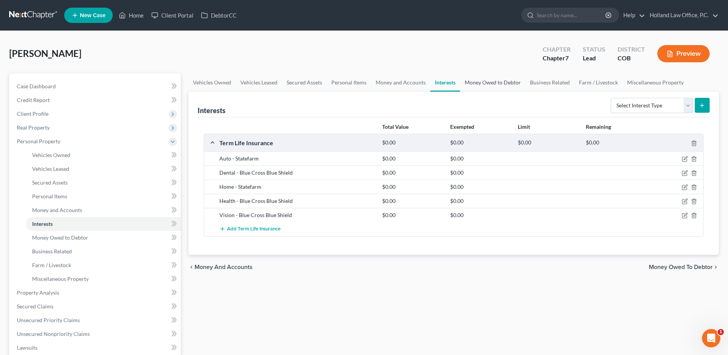
click at [473, 83] on link "Money Owed to Debtor" at bounding box center [492, 82] width 65 height 18
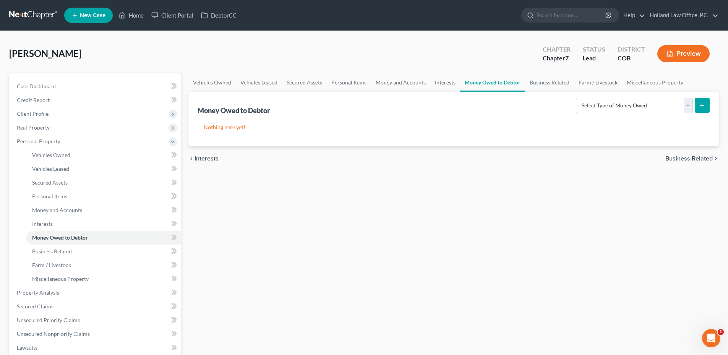
click at [446, 81] on link "Interests" at bounding box center [445, 82] width 30 height 18
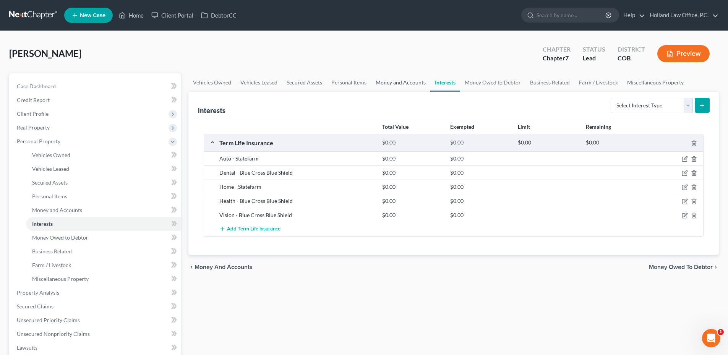
click at [411, 84] on link "Money and Accounts" at bounding box center [400, 82] width 59 height 18
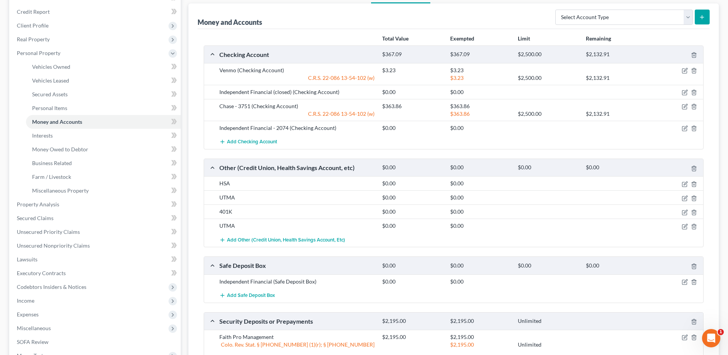
scroll to position [76, 0]
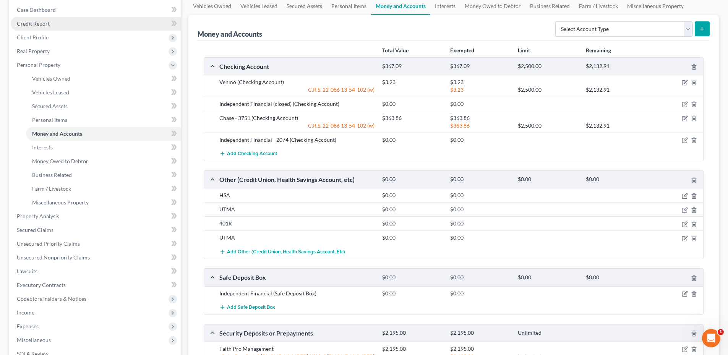
click at [44, 26] on span "Credit Report" at bounding box center [33, 23] width 33 height 6
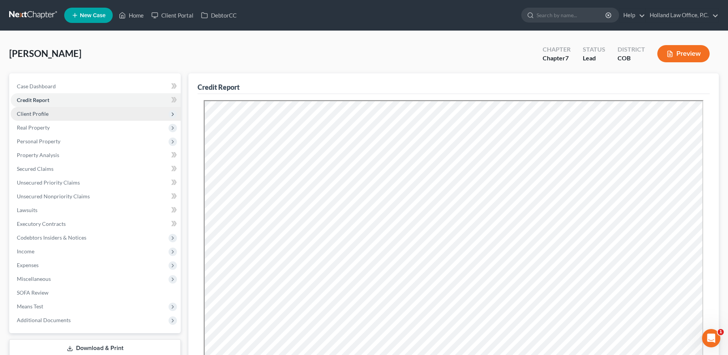
click at [50, 118] on span "Client Profile" at bounding box center [96, 114] width 170 height 14
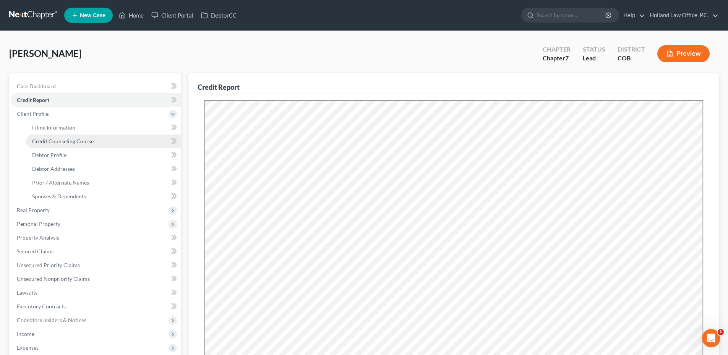
click at [68, 143] on span "Credit Counseling Course" at bounding box center [63, 141] width 62 height 6
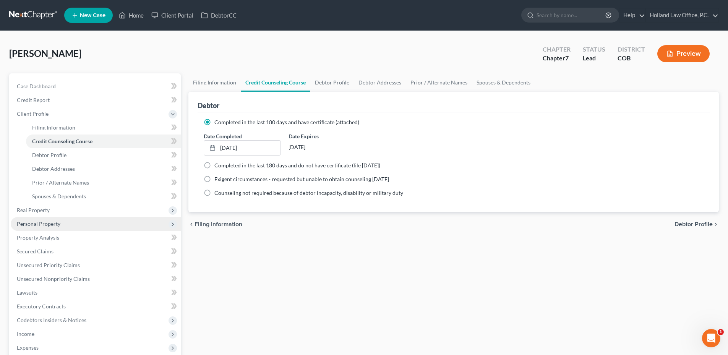
click at [46, 225] on span "Personal Property" at bounding box center [39, 224] width 44 height 6
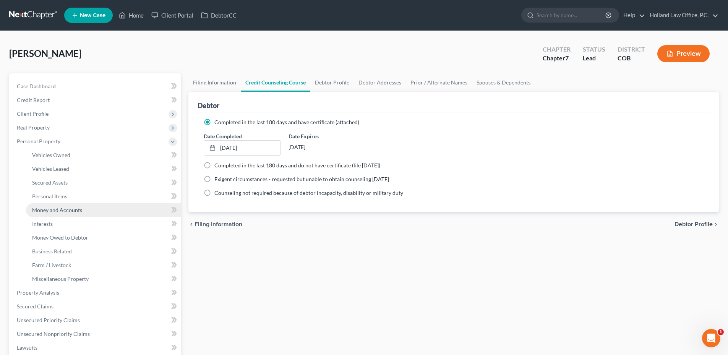
click at [58, 214] on link "Money and Accounts" at bounding box center [103, 210] width 155 height 14
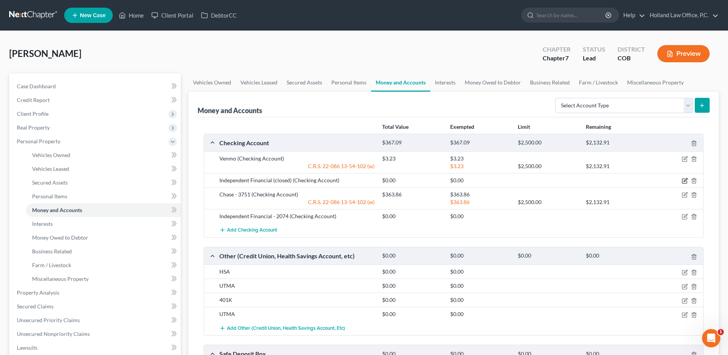
click at [684, 181] on icon "button" at bounding box center [685, 181] width 6 height 6
select select "5"
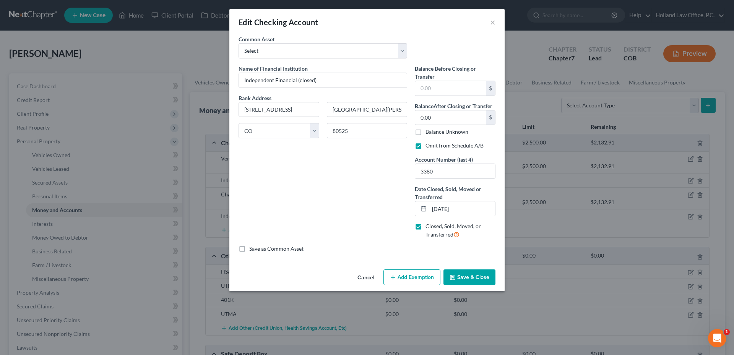
click at [477, 273] on button "Save & Close" at bounding box center [469, 278] width 52 height 16
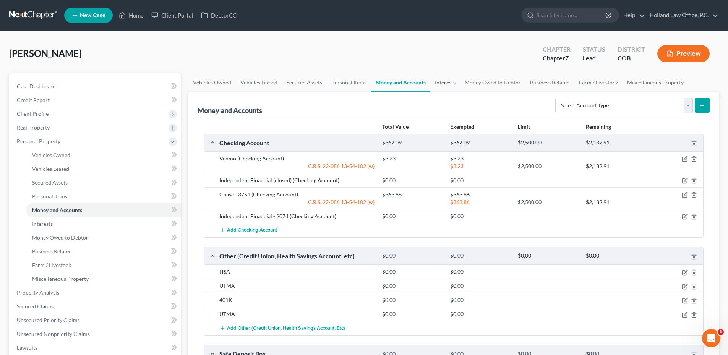
click at [442, 75] on link "Interests" at bounding box center [445, 82] width 30 height 18
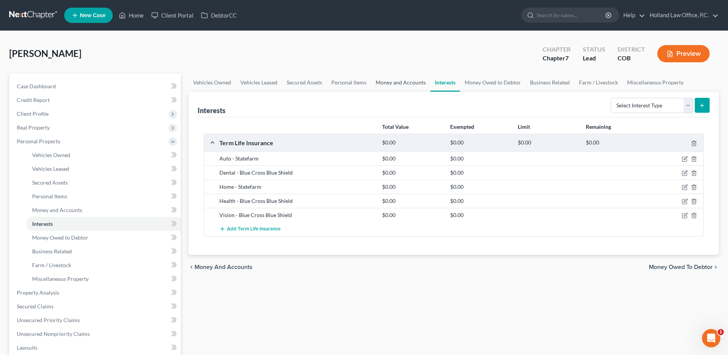
click at [410, 78] on link "Money and Accounts" at bounding box center [400, 82] width 59 height 18
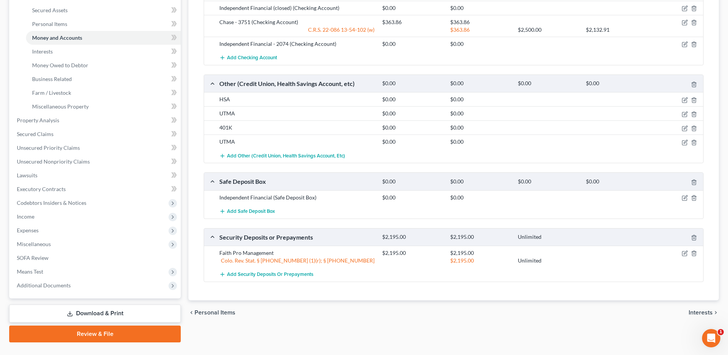
scroll to position [189, 0]
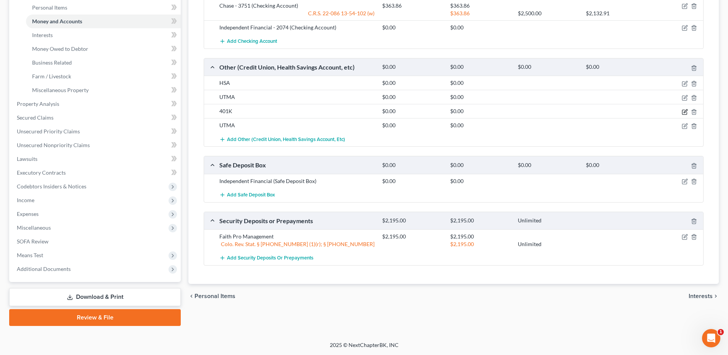
click at [685, 111] on icon "button" at bounding box center [685, 110] width 3 height 3
select select "22"
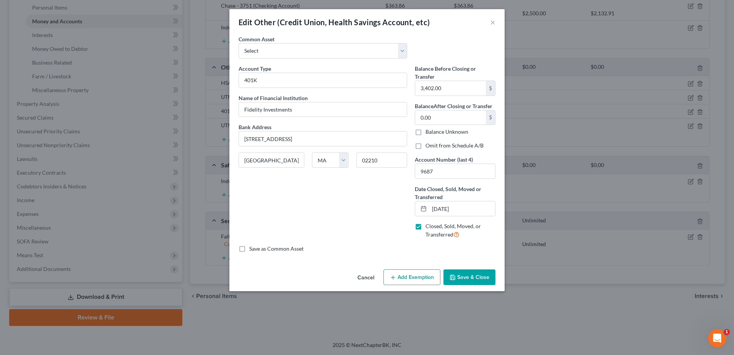
click at [426, 148] on label "Omit from Schedule A/B" at bounding box center [455, 146] width 58 height 8
click at [429, 147] on input "Omit from Schedule A/B" at bounding box center [431, 144] width 5 height 5
checkbox input "true"
click at [488, 282] on button "Save & Close" at bounding box center [469, 278] width 52 height 16
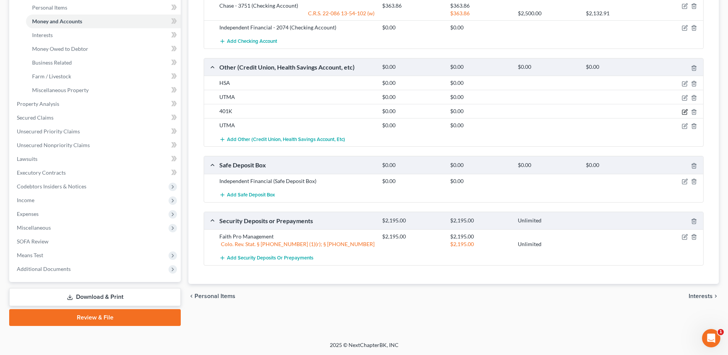
click at [686, 112] on icon "button" at bounding box center [685, 112] width 6 height 6
select select "22"
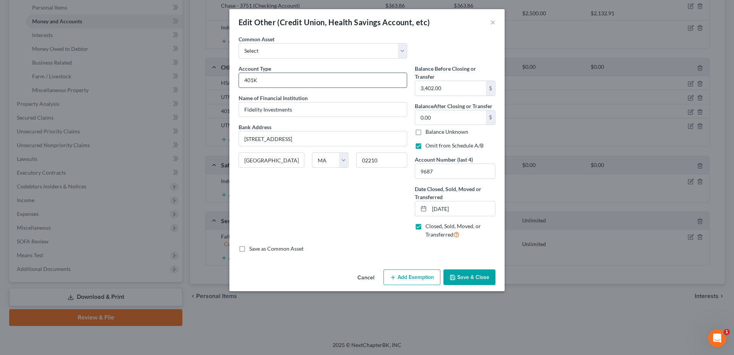
click at [273, 85] on input "401K" at bounding box center [323, 80] width 168 height 15
type input "401K CLOSED"
click at [474, 280] on button "Save & Close" at bounding box center [469, 278] width 52 height 16
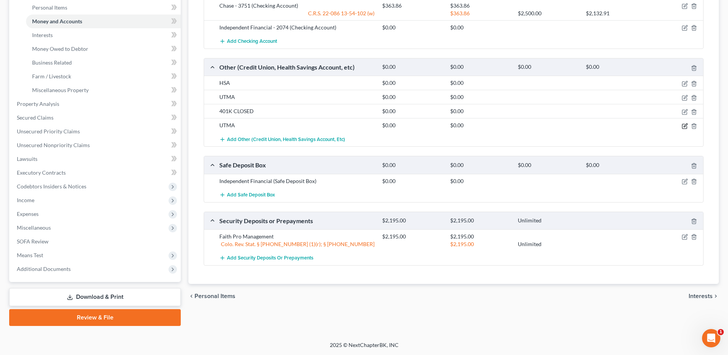
click at [686, 127] on icon "button" at bounding box center [685, 124] width 3 height 3
select select "5"
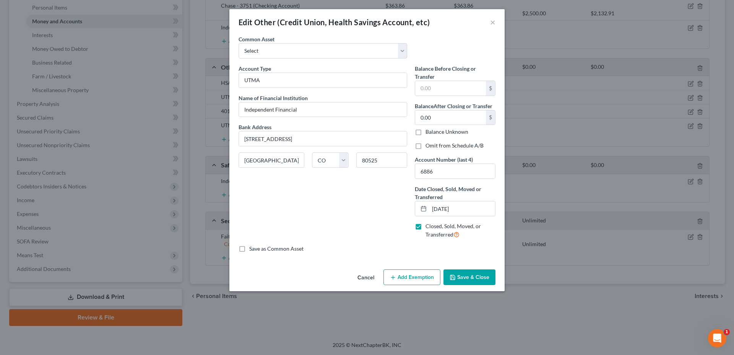
click at [426, 148] on label "Omit from Schedule A/B" at bounding box center [455, 146] width 58 height 8
click at [429, 147] on input "Omit from Schedule A/B" at bounding box center [431, 144] width 5 height 5
checkbox input "true"
click at [291, 80] on input "UTMA" at bounding box center [323, 80] width 168 height 15
type input "UTMA CLOSED"
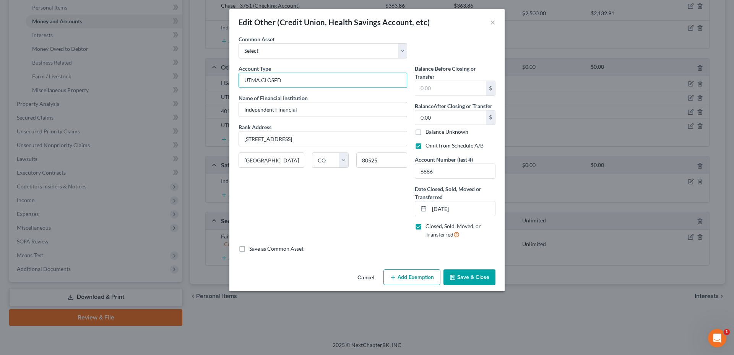
click at [462, 279] on button "Save & Close" at bounding box center [469, 278] width 52 height 16
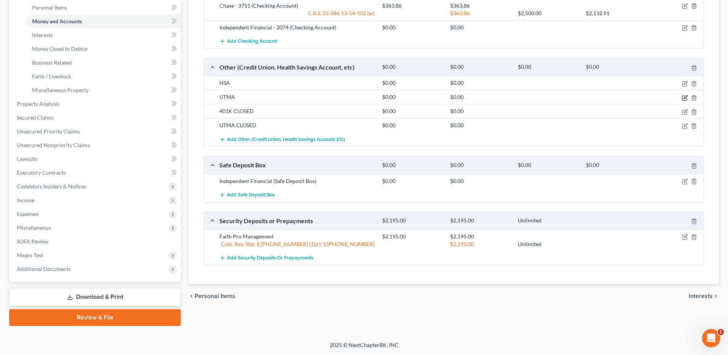
click at [683, 99] on icon "button" at bounding box center [685, 98] width 6 height 6
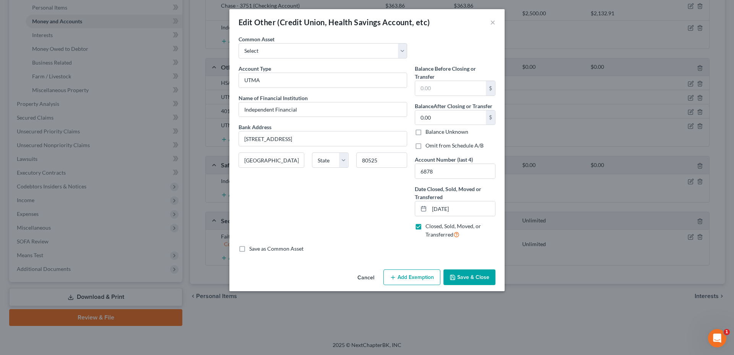
click at [426, 149] on label "Omit from Schedule A/B" at bounding box center [455, 146] width 58 height 8
click at [429, 147] on input "Omit from Schedule A/B" at bounding box center [431, 144] width 5 height 5
checkbox input "true"
click at [271, 81] on input "UTMA" at bounding box center [323, 80] width 168 height 15
type input "UTMA CLOSED"
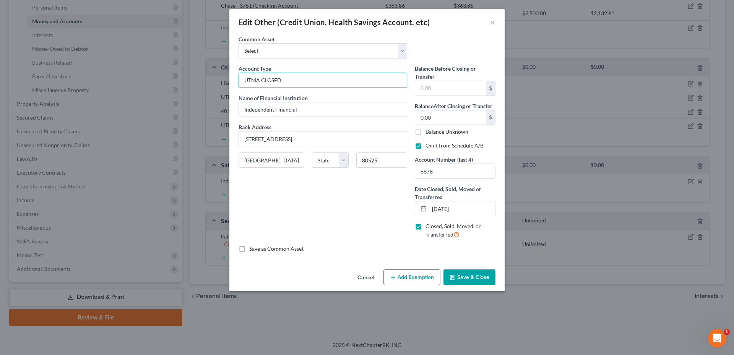
click at [472, 283] on button "Save & Close" at bounding box center [469, 278] width 52 height 16
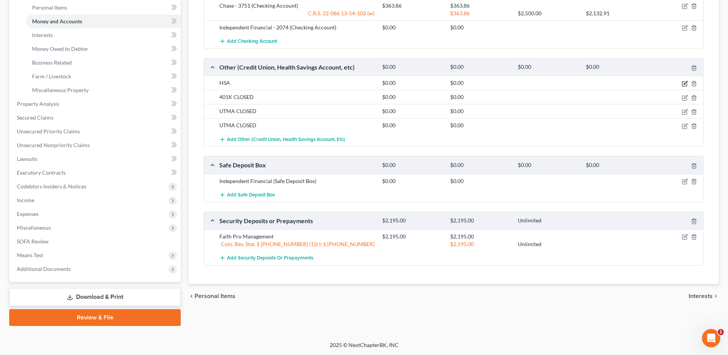
click at [683, 85] on icon "button" at bounding box center [685, 84] width 6 height 6
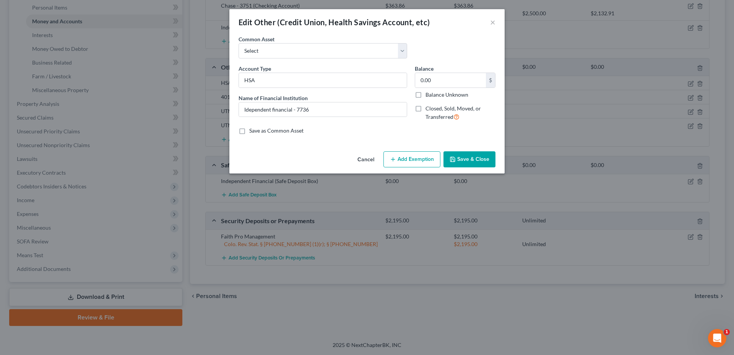
click at [426, 107] on label "Closed, Sold, Moved, or Transferred" at bounding box center [461, 113] width 70 height 16
click at [429, 107] on input "Closed, Sold, Moved, or Transferred" at bounding box center [431, 107] width 5 height 5
checkbox input "true"
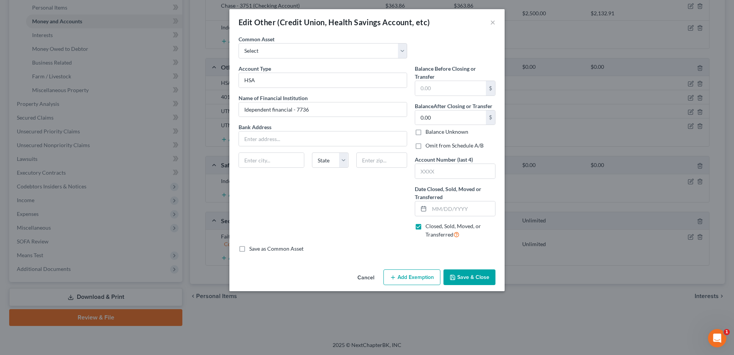
click at [426, 146] on label "Omit from Schedule A/B" at bounding box center [455, 146] width 58 height 8
click at [429, 146] on input "Omit from Schedule A/B" at bounding box center [431, 144] width 5 height 5
checkbox input "true"
click at [285, 83] on input "HSA" at bounding box center [323, 80] width 168 height 15
type input "HSA"
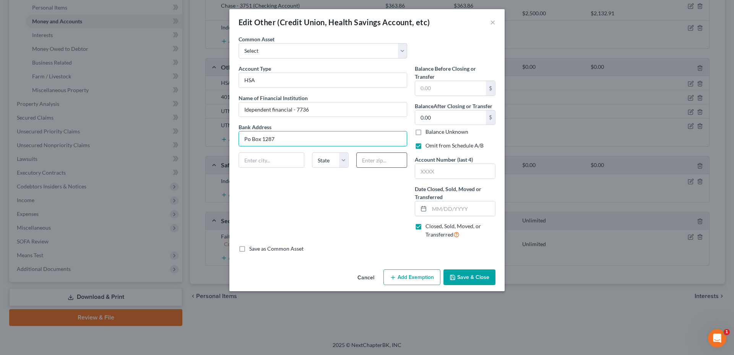
type input "Po Box 1287"
click at [380, 157] on input "text" at bounding box center [381, 160] width 51 height 15
type input "29116"
type input "Orangeburg"
select select "42"
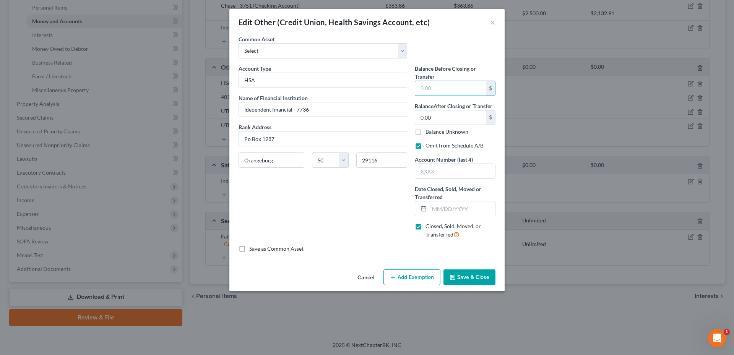
click at [329, 208] on div "Account Type HSA Name of Financial Institution * Idependent financial - 7736 Ba…" at bounding box center [323, 155] width 176 height 180
drag, startPoint x: 320, startPoint y: 109, endPoint x: 213, endPoint y: 117, distance: 106.9
click at [212, 119] on div "Edit Other (Credit Union, Health Savings Account, etc) × An exemption set must …" at bounding box center [367, 177] width 734 height 355
type input "South State Bank"
click at [481, 275] on button "Save & Close" at bounding box center [469, 278] width 52 height 16
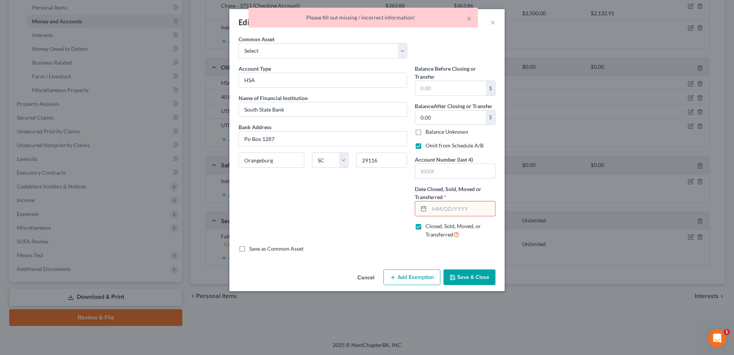
click at [450, 210] on input "text" at bounding box center [462, 208] width 66 height 15
click at [424, 208] on line at bounding box center [423, 208] width 5 height 0
click at [453, 212] on input "text" at bounding box center [462, 208] width 66 height 15
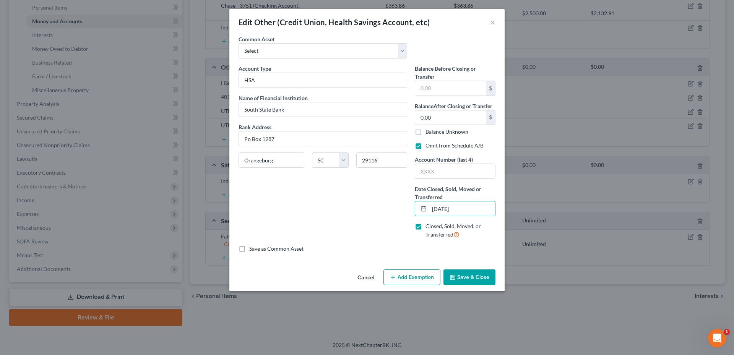
type input "[DATE]"
click at [462, 270] on button "Save & Close" at bounding box center [469, 278] width 52 height 16
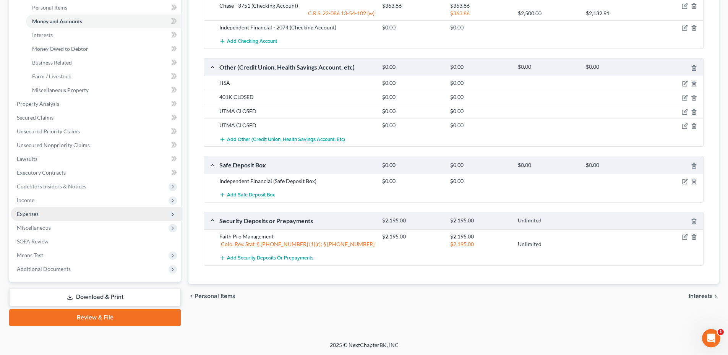
click at [44, 211] on span "Expenses" at bounding box center [96, 214] width 170 height 14
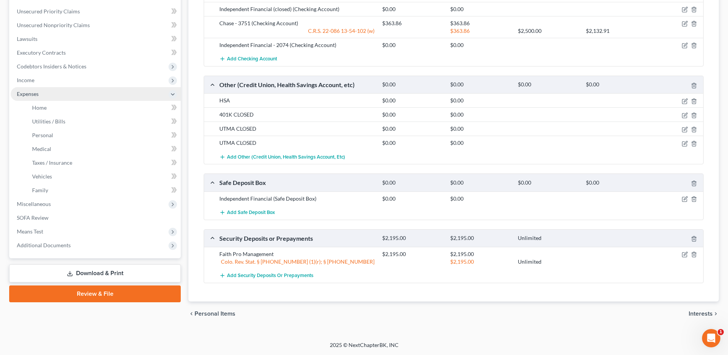
scroll to position [156, 0]
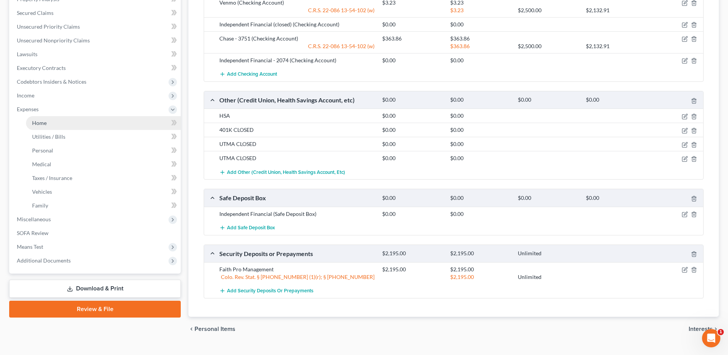
click at [51, 123] on link "Home" at bounding box center [103, 123] width 155 height 14
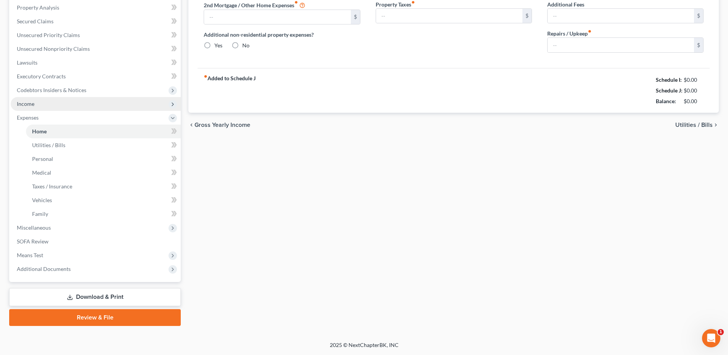
type input "2,195.00"
radio input "true"
type input "100.00"
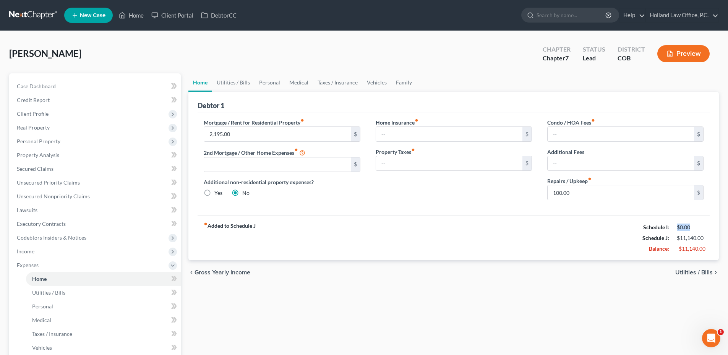
drag, startPoint x: 677, startPoint y: 227, endPoint x: 693, endPoint y: 226, distance: 15.7
click at [693, 226] on div "$0.00" at bounding box center [690, 228] width 27 height 8
drag, startPoint x: 678, startPoint y: 227, endPoint x: 695, endPoint y: 226, distance: 16.9
click at [695, 226] on div "$0.00" at bounding box center [690, 228] width 27 height 8
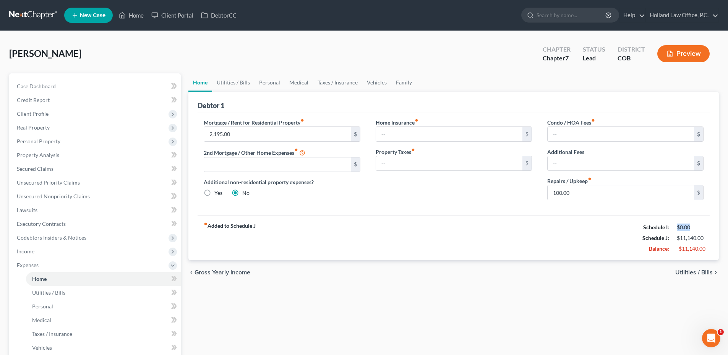
click at [695, 226] on div "$0.00" at bounding box center [690, 228] width 27 height 8
drag, startPoint x: 673, startPoint y: 236, endPoint x: 740, endPoint y: 237, distance: 66.5
click at [728, 237] on html "Home New Case Client Portal DebtorCC Holland Law Office, P.C. [PERSON_NAME][EMA…" at bounding box center [364, 251] width 728 height 503
drag, startPoint x: 728, startPoint y: 237, endPoint x: 703, endPoint y: 237, distance: 24.9
click at [703, 237] on div "$11,140.00" at bounding box center [690, 238] width 27 height 8
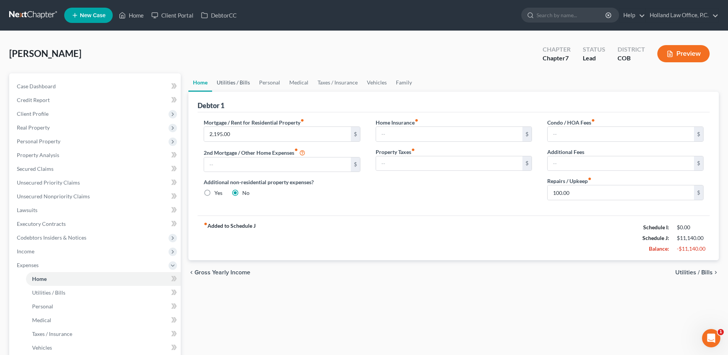
click at [233, 84] on link "Utilities / Bills" at bounding box center [233, 82] width 42 height 18
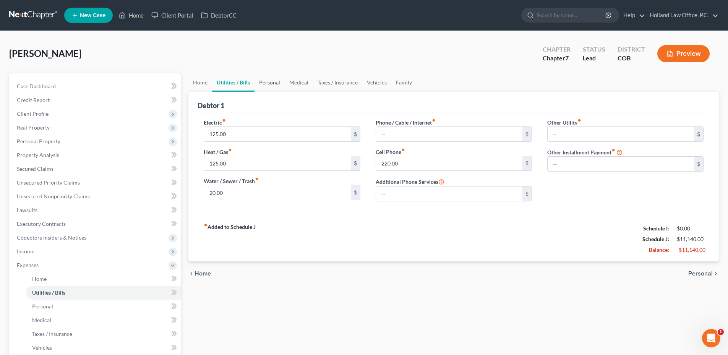
click at [275, 82] on link "Personal" at bounding box center [270, 82] width 30 height 18
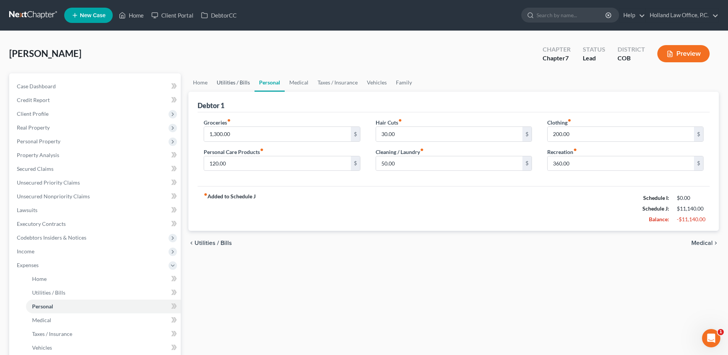
click at [231, 84] on link "Utilities / Bills" at bounding box center [233, 82] width 42 height 18
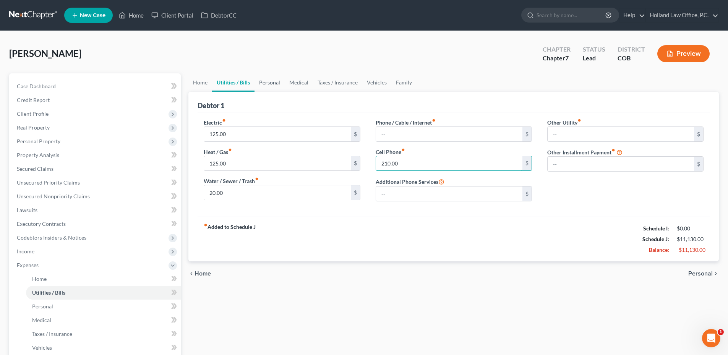
type input "210.00"
click at [272, 83] on link "Personal" at bounding box center [270, 82] width 30 height 18
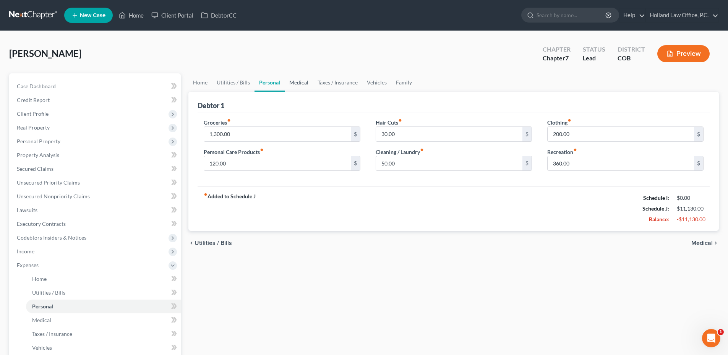
click at [299, 81] on link "Medical" at bounding box center [299, 82] width 28 height 18
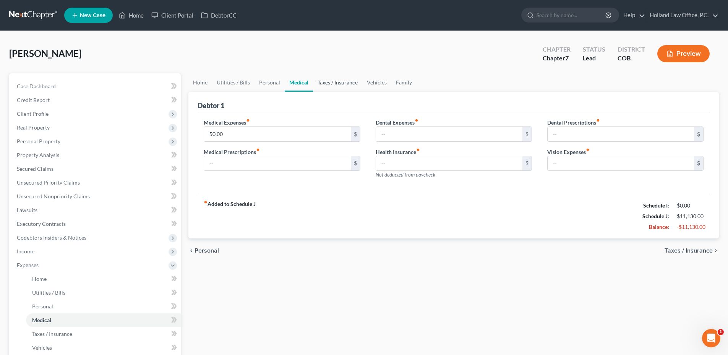
click at [340, 78] on link "Taxes / Insurance" at bounding box center [337, 82] width 49 height 18
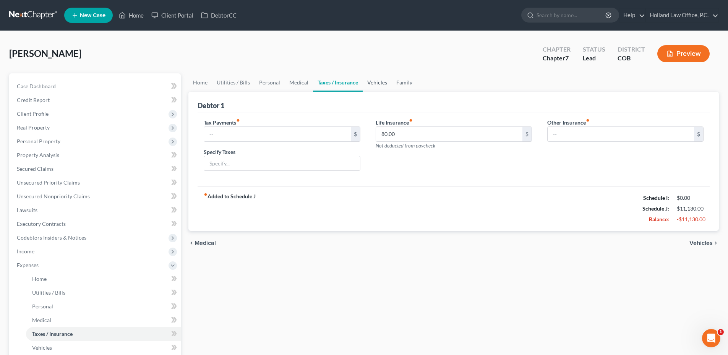
click at [377, 80] on link "Vehicles" at bounding box center [377, 82] width 29 height 18
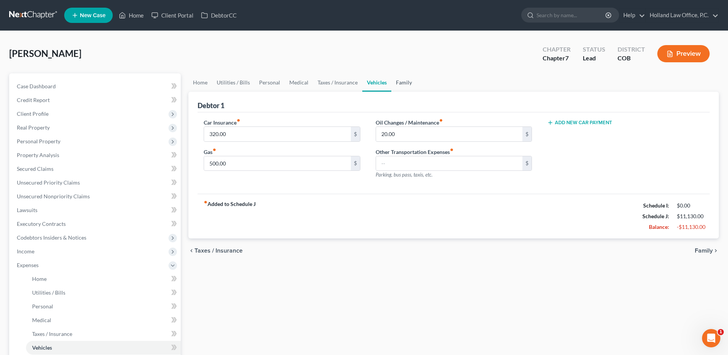
click at [404, 82] on link "Family" at bounding box center [403, 82] width 25 height 18
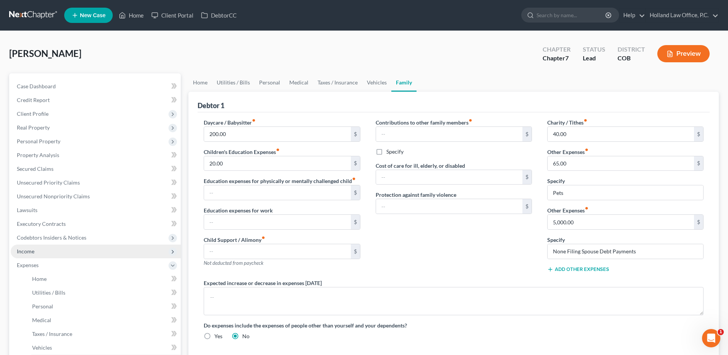
click at [39, 253] on span "Income" at bounding box center [96, 252] width 170 height 14
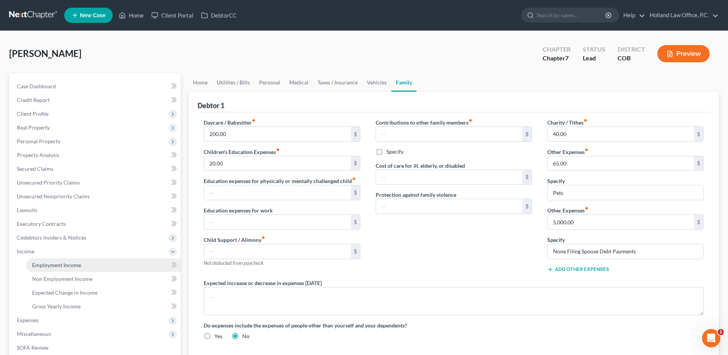
click at [47, 258] on link "Employment Income" at bounding box center [103, 265] width 155 height 14
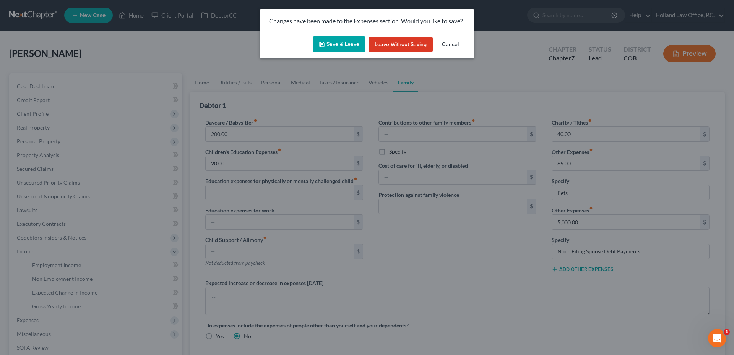
click at [323, 42] on icon "button" at bounding box center [322, 44] width 6 height 6
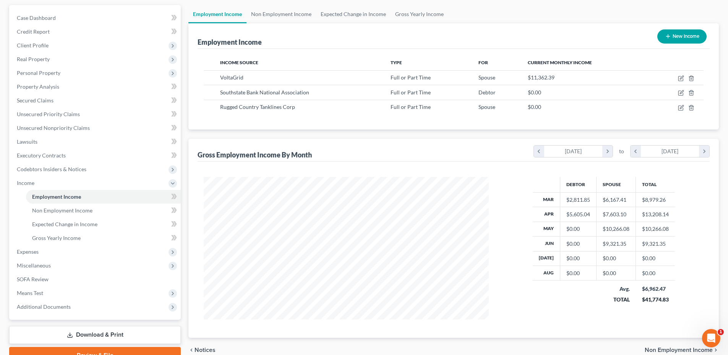
scroll to position [76, 0]
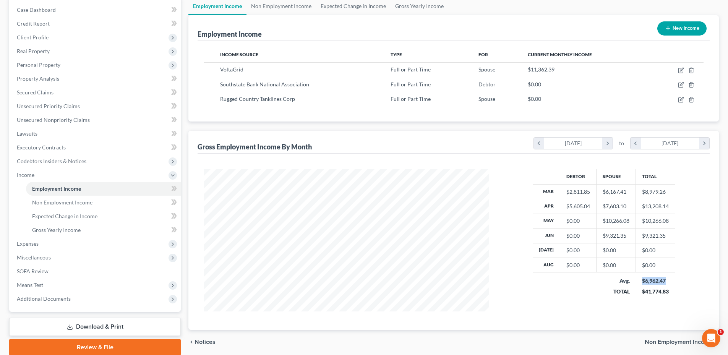
click at [667, 280] on div "$6,962.47" at bounding box center [655, 281] width 27 height 8
click at [668, 280] on div "$6,962.47" at bounding box center [655, 281] width 27 height 8
click at [51, 117] on span "Unsecured Nonpriority Claims" at bounding box center [53, 120] width 73 height 6
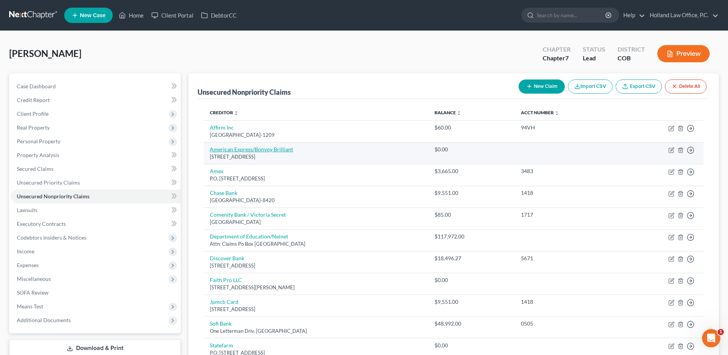
click at [272, 148] on link "American Express/Bonvoy Brilliant" at bounding box center [251, 149] width 83 height 6
select select "14"
select select "0"
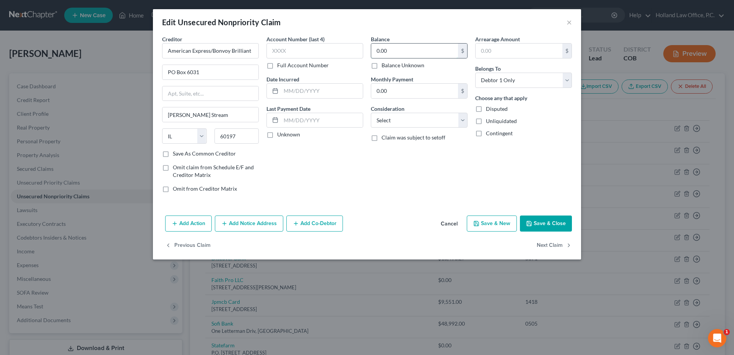
click at [400, 53] on input "0.00" at bounding box center [414, 51] width 87 height 15
type input "4,165.48"
click at [331, 44] on input "text" at bounding box center [314, 50] width 97 height 15
type input "1000"
click at [400, 116] on select "Select Cable / Satellite Services Collection Agency Credit Card Debt Debt Couns…" at bounding box center [419, 120] width 97 height 15
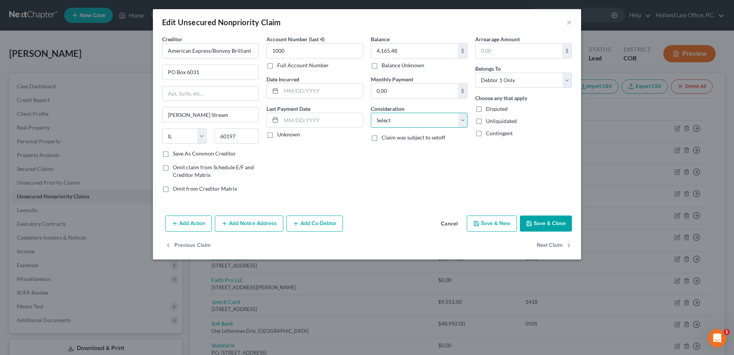
select select "2"
click at [371, 113] on select "Select Cable / Satellite Services Collection Agency Credit Card Debt Debt Couns…" at bounding box center [419, 120] width 97 height 15
click at [246, 224] on button "Add Notice Address" at bounding box center [249, 224] width 68 height 16
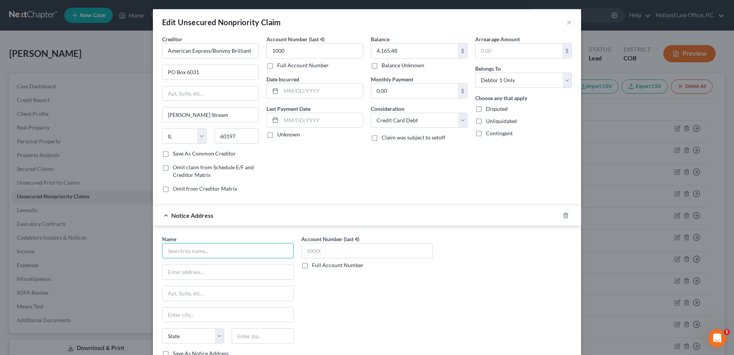
click at [219, 252] on input "text" at bounding box center [228, 250] width 132 height 15
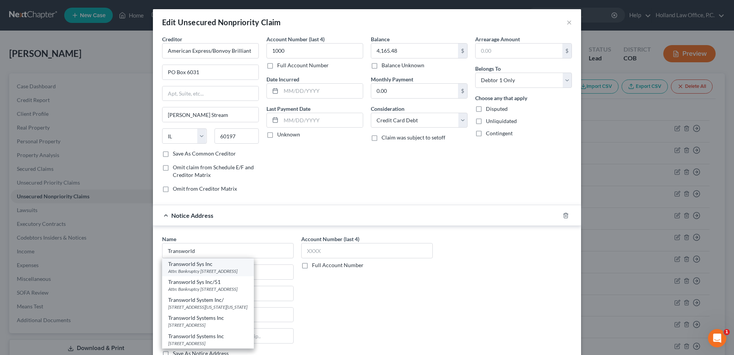
click at [216, 267] on div "Transworld Sys Inc" at bounding box center [208, 264] width 80 height 8
type input "Transworld Sys Inc"
type input "Attn: Bankruptcy"
type input "Po Box 15618"
type input "Wilmington"
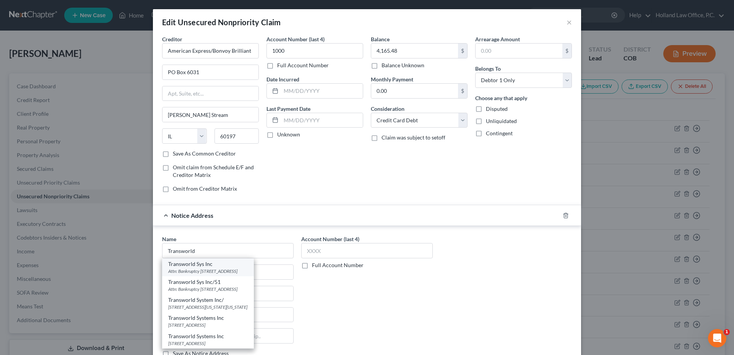
select select "39"
type input "15618"
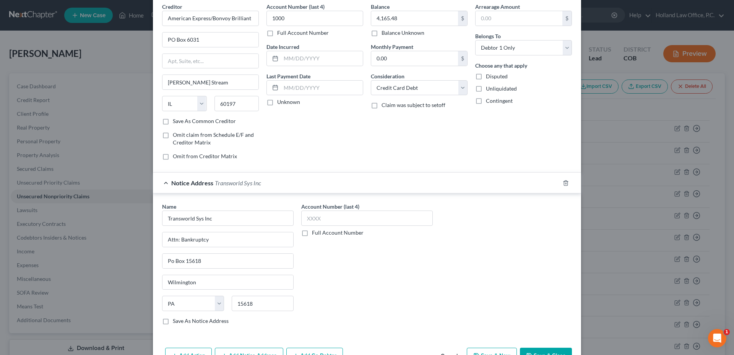
scroll to position [78, 0]
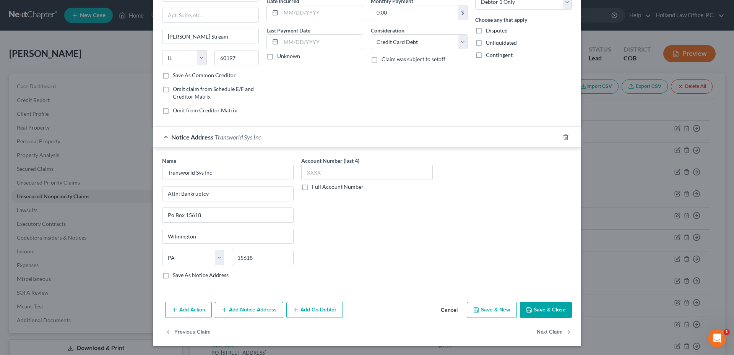
click at [549, 314] on button "Save & Close" at bounding box center [546, 310] width 52 height 16
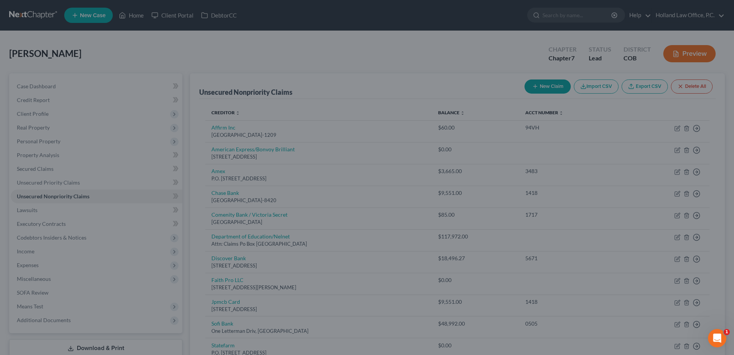
type input "0"
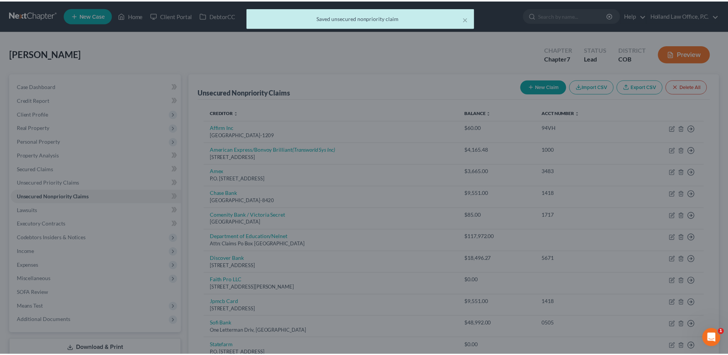
scroll to position [0, 0]
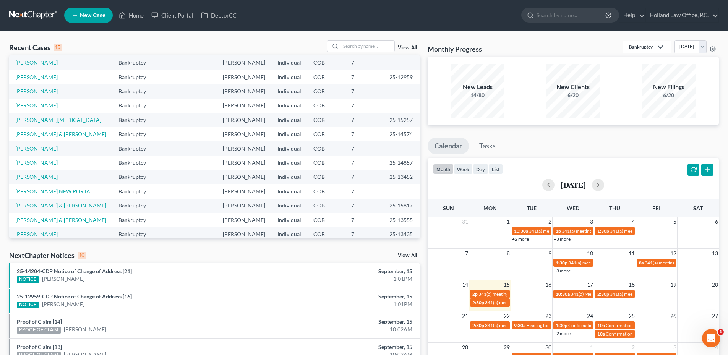
scroll to position [38, 0]
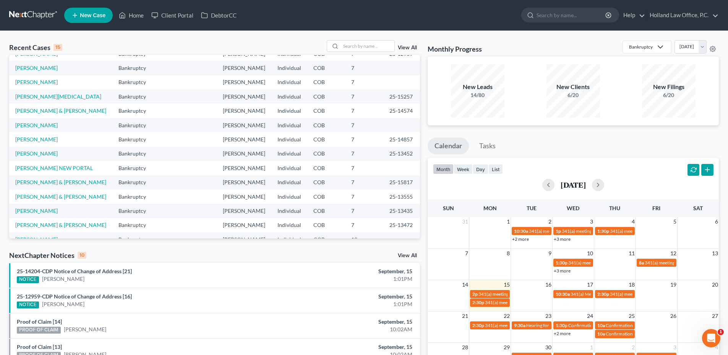
click at [410, 254] on link "View All" at bounding box center [407, 255] width 19 height 5
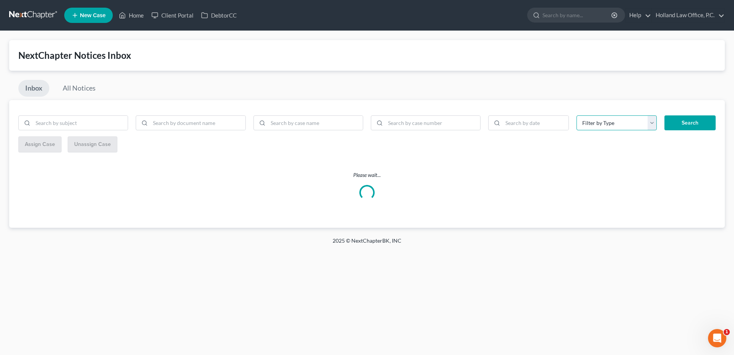
click at [611, 122] on select "Filter by Type Hearing License and Socail Notice Proof of Claim" at bounding box center [617, 122] width 81 height 15
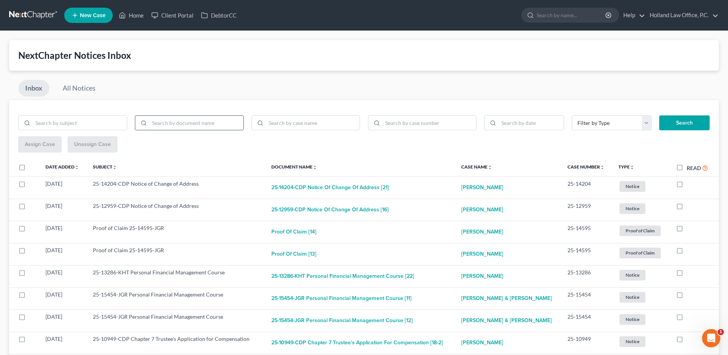
click at [174, 121] on input "search" at bounding box center [196, 123] width 94 height 15
type input "Discharge"
click at [660, 115] on button "Search" at bounding box center [685, 122] width 50 height 15
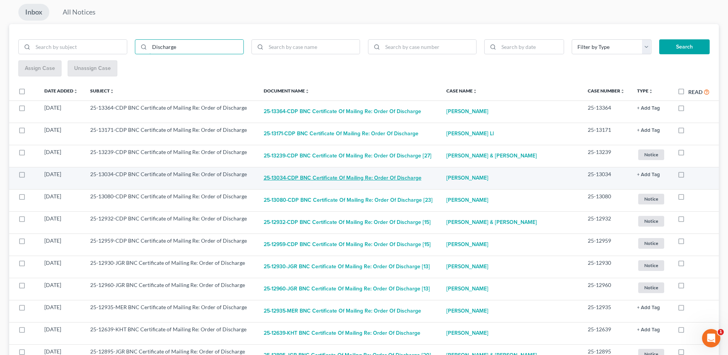
scroll to position [76, 0]
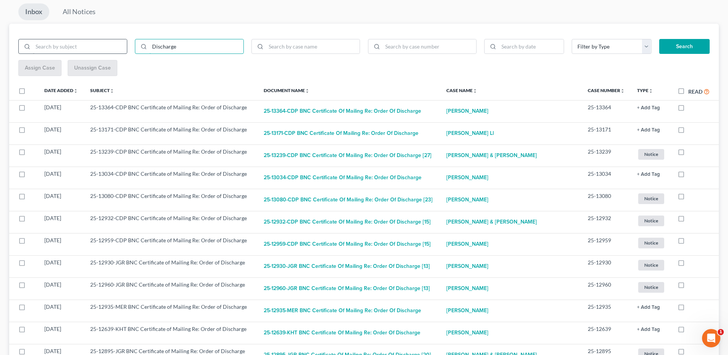
drag, startPoint x: 99, startPoint y: 44, endPoint x: 92, endPoint y: 45, distance: 6.9
click at [92, 45] on div "Discharge" at bounding box center [190, 49] width 350 height 21
click at [660, 39] on button "Search" at bounding box center [685, 46] width 50 height 15
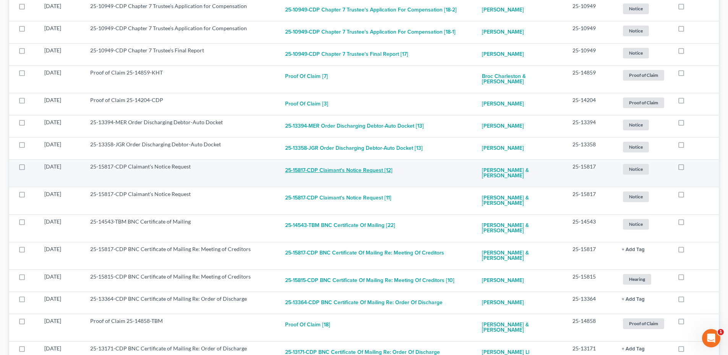
scroll to position [344, 0]
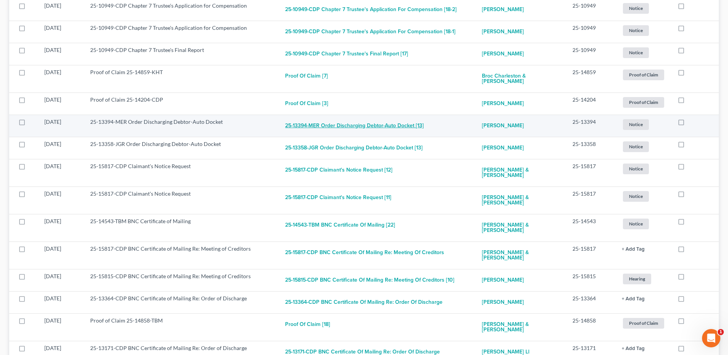
drag, startPoint x: 375, startPoint y: 149, endPoint x: 382, endPoint y: 124, distance: 26.5
click at [382, 124] on button "25-13394-MER Order Discharging Debtor-Auto Docket [13]" at bounding box center [354, 125] width 139 height 15
checkbox input "true"
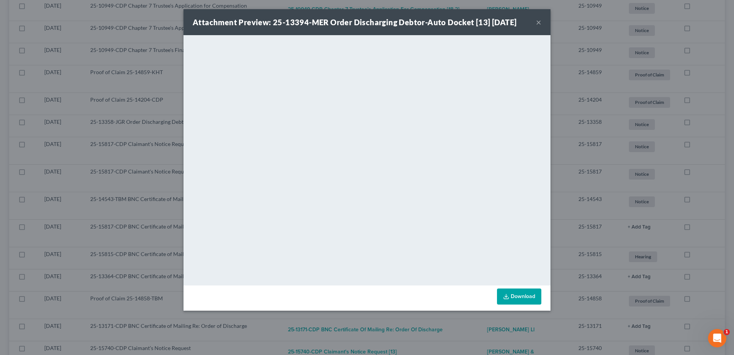
click at [514, 20] on strong "Attachment Preview: 25-13394-MER Order Discharging Debtor-Auto Docket [13] 09/1…" at bounding box center [355, 22] width 324 height 9
click at [536, 23] on div "Attachment Preview: 25-13394-MER Order Discharging Debtor-Auto Docket [13] 09/1…" at bounding box center [367, 22] width 367 height 26
click at [541, 23] on button "×" at bounding box center [538, 22] width 5 height 9
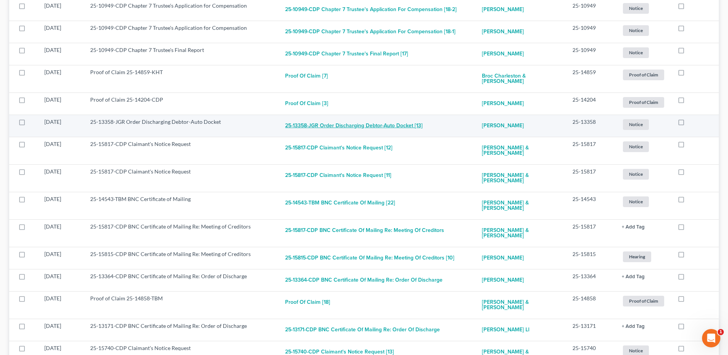
click at [399, 124] on button "25-13358-JGR Order Discharging Debtor-Auto Docket [13]" at bounding box center [354, 125] width 138 height 15
checkbox input "true"
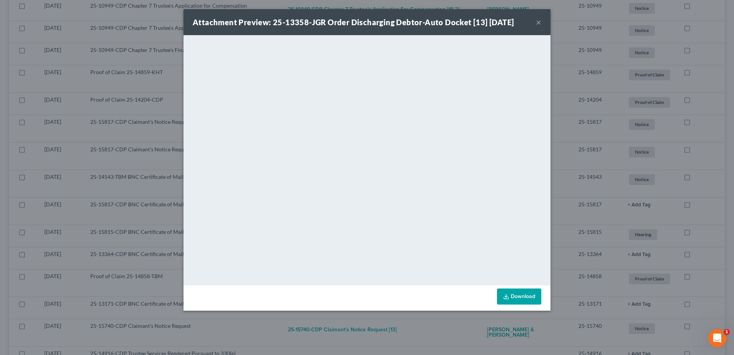
drag, startPoint x: 506, startPoint y: 23, endPoint x: 523, endPoint y: 23, distance: 16.8
click at [506, 23] on strong "Attachment Preview: 25-13358-JGR Order Discharging Debtor-Auto Docket [13] 09/1…" at bounding box center [353, 22] width 321 height 9
click at [539, 24] on button "×" at bounding box center [538, 22] width 5 height 9
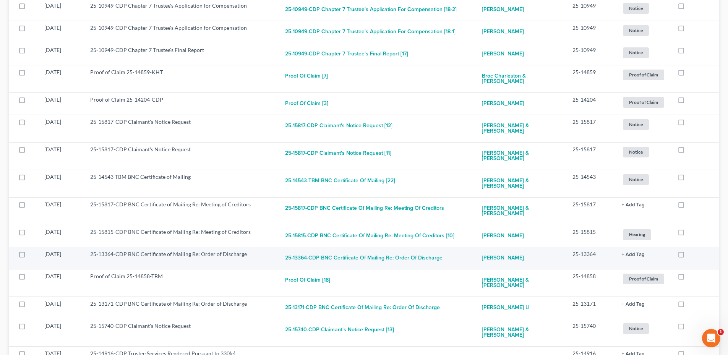
click at [348, 250] on button "25-13364-CDP BNC Certificate of Mailing Re: Order of Discharge" at bounding box center [364, 257] width 158 height 15
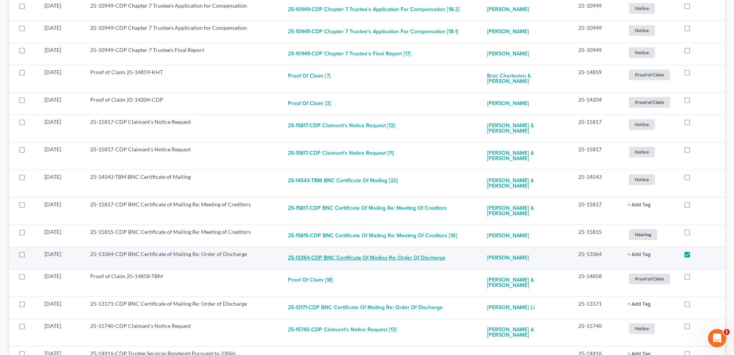
checkbox input "true"
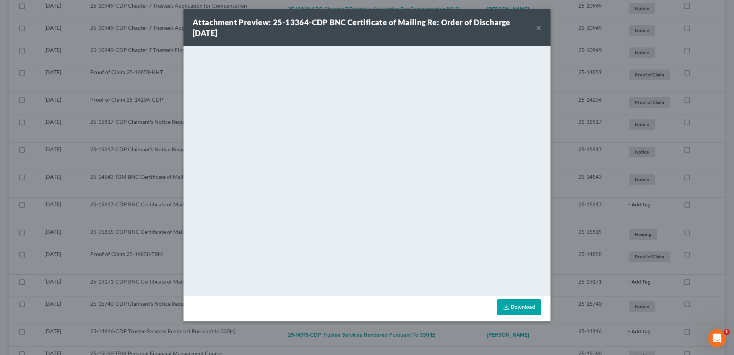
click at [535, 29] on div "Attachment Preview: 25-13364-CDP BNC Certificate of Mailing Re: Order of Discha…" at bounding box center [364, 27] width 343 height 21
click at [536, 29] on button "×" at bounding box center [538, 27] width 5 height 9
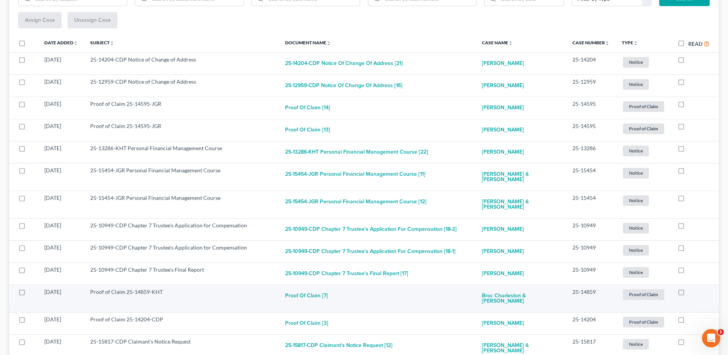
scroll to position [0, 0]
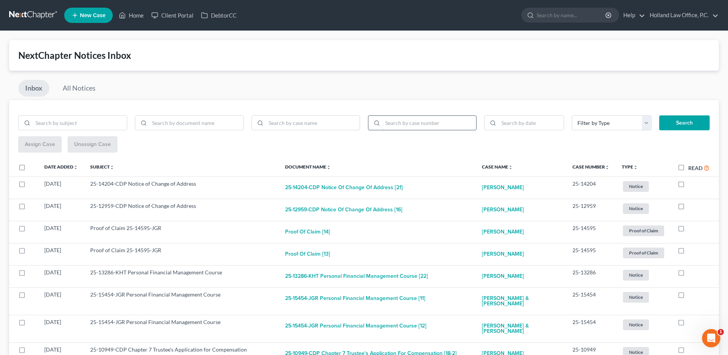
click at [388, 127] on input "search" at bounding box center [430, 123] width 94 height 15
type input "Klingensmith"
click at [660, 115] on button "Search" at bounding box center [685, 122] width 50 height 15
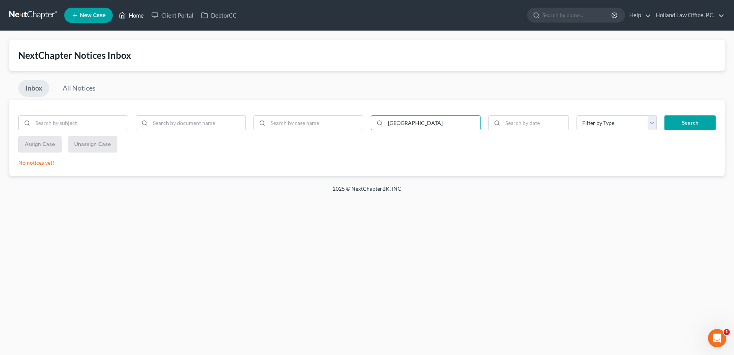
click at [134, 18] on link "Home" at bounding box center [131, 15] width 32 height 14
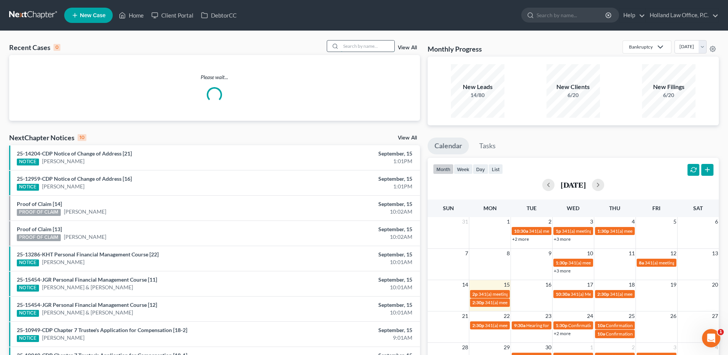
click at [348, 50] on input "search" at bounding box center [368, 46] width 54 height 11
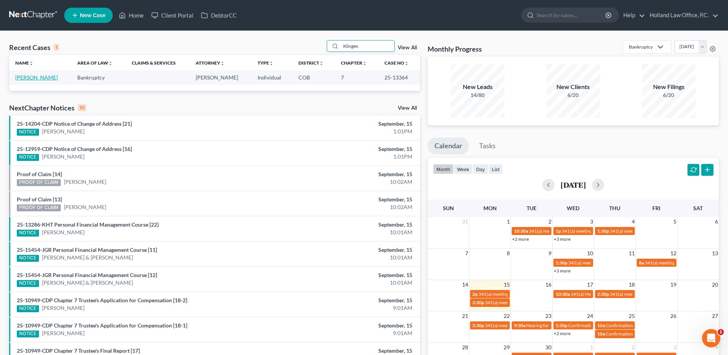
type input "Klingen"
click at [40, 79] on link "Klingensmith, Leal" at bounding box center [36, 77] width 42 height 6
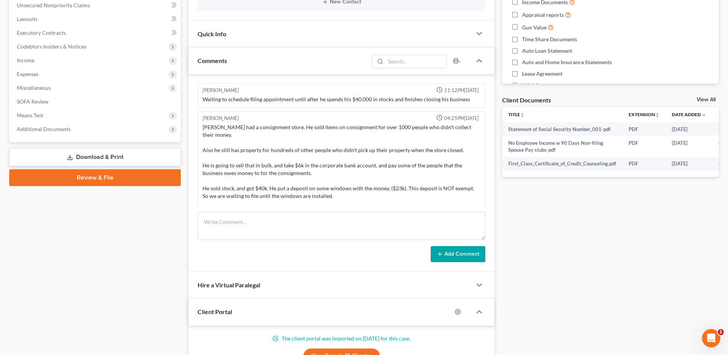
scroll to position [77, 0]
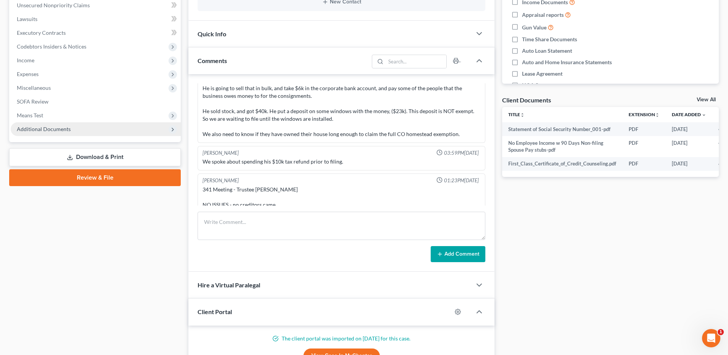
click at [53, 135] on span "Additional Documents" at bounding box center [96, 129] width 170 height 14
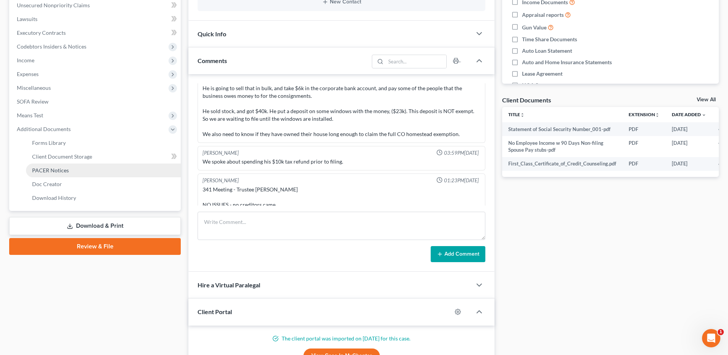
click at [58, 167] on span "PACER Notices" at bounding box center [50, 170] width 37 height 6
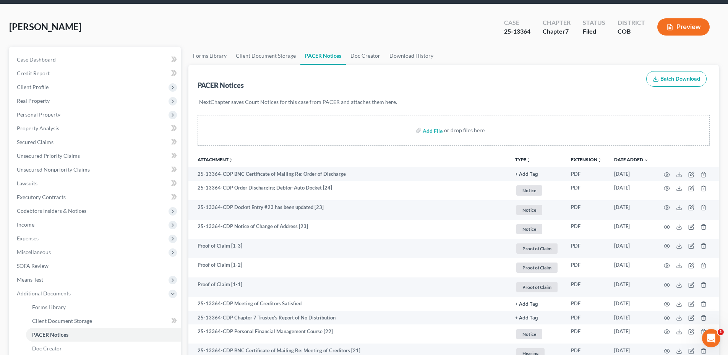
scroll to position [38, 0]
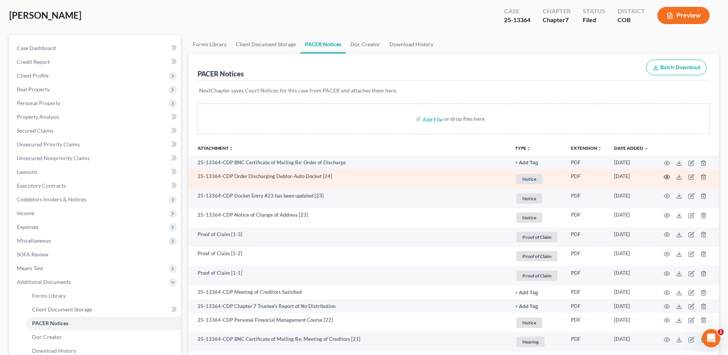
click at [669, 177] on icon "button" at bounding box center [667, 177] width 6 height 6
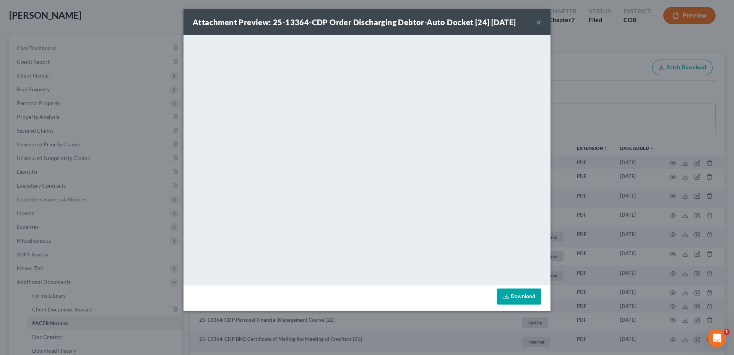
drag, startPoint x: 517, startPoint y: 18, endPoint x: 531, endPoint y: 18, distance: 13.8
click at [516, 18] on strong "Attachment Preview: 25-13364-CDP Order Discharging Debtor-Auto Docket [24] 09/1…" at bounding box center [354, 22] width 323 height 9
click at [540, 21] on button "×" at bounding box center [538, 22] width 5 height 9
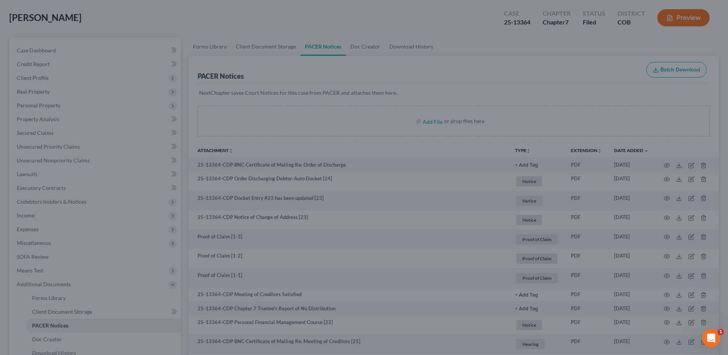
scroll to position [0, 0]
